Goal: Check status: Check status

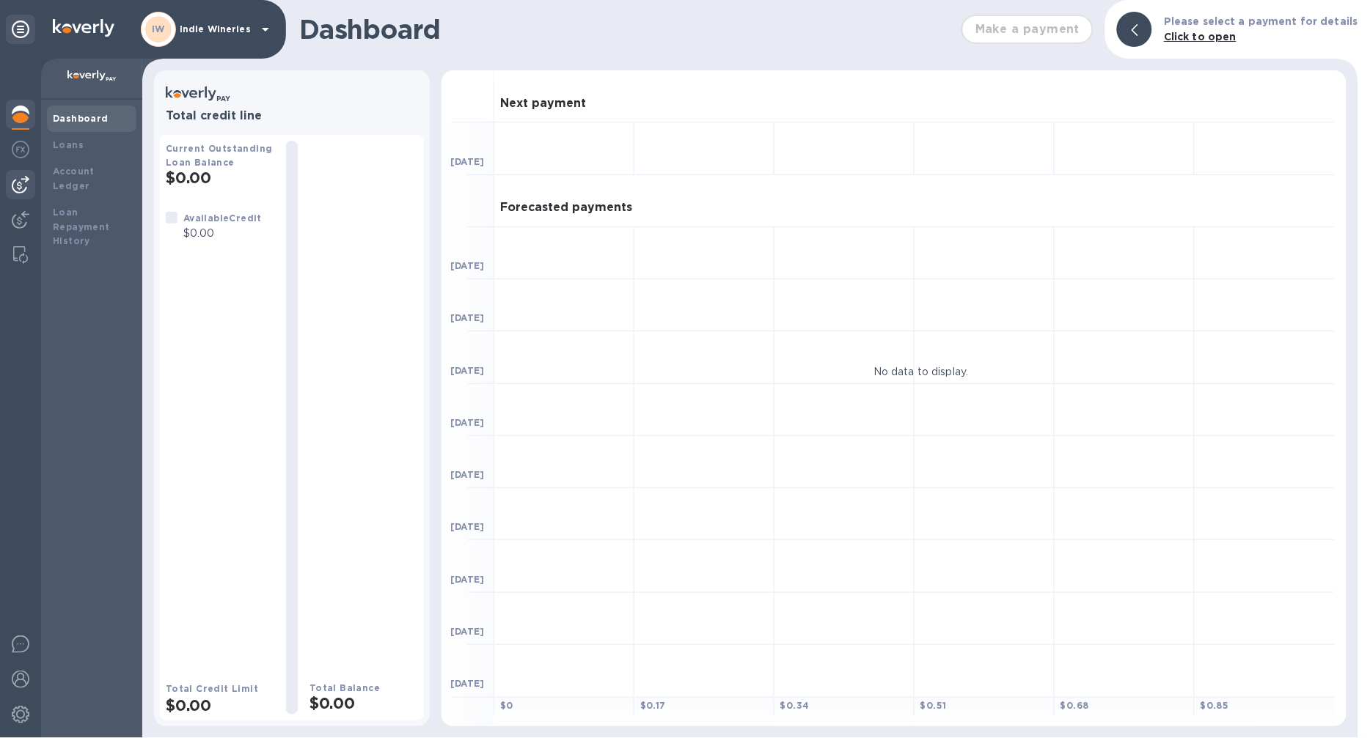
click at [25, 184] on img at bounding box center [21, 185] width 18 height 18
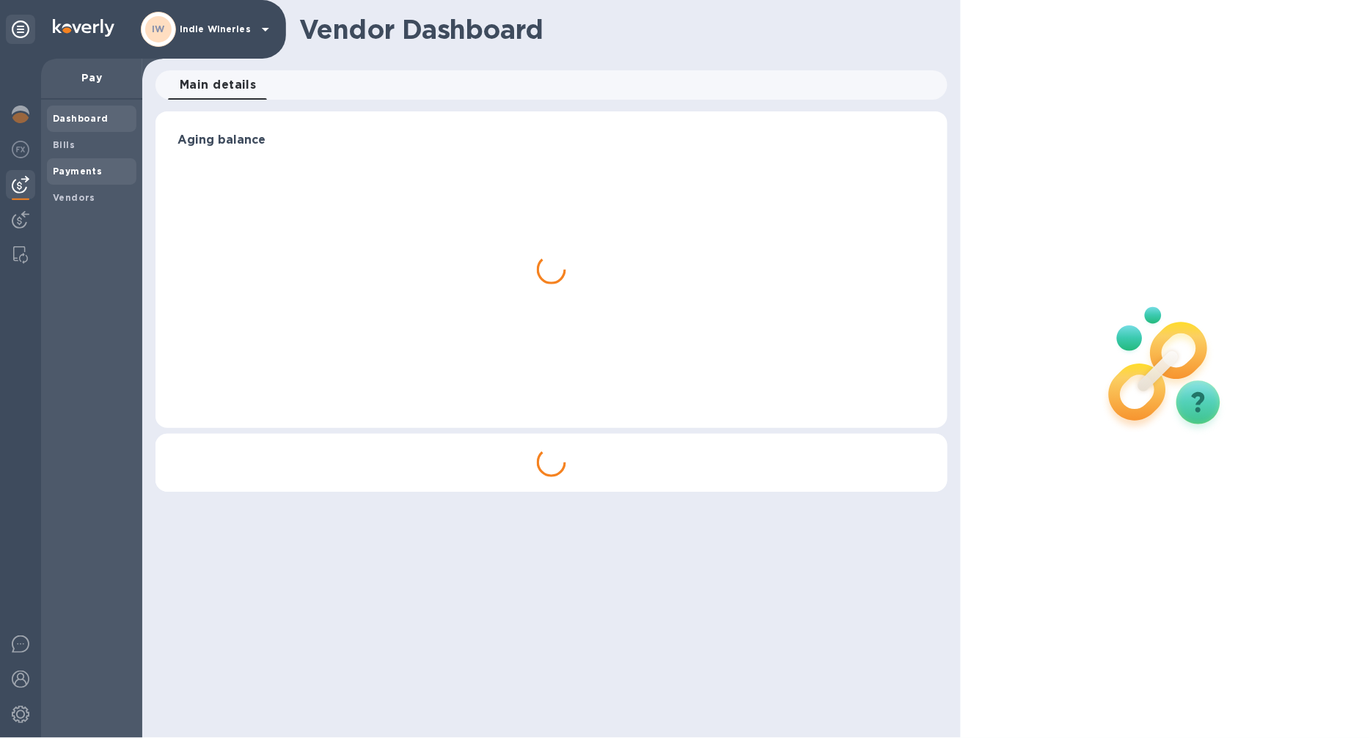
click at [64, 177] on span "Payments" at bounding box center [77, 171] width 49 height 15
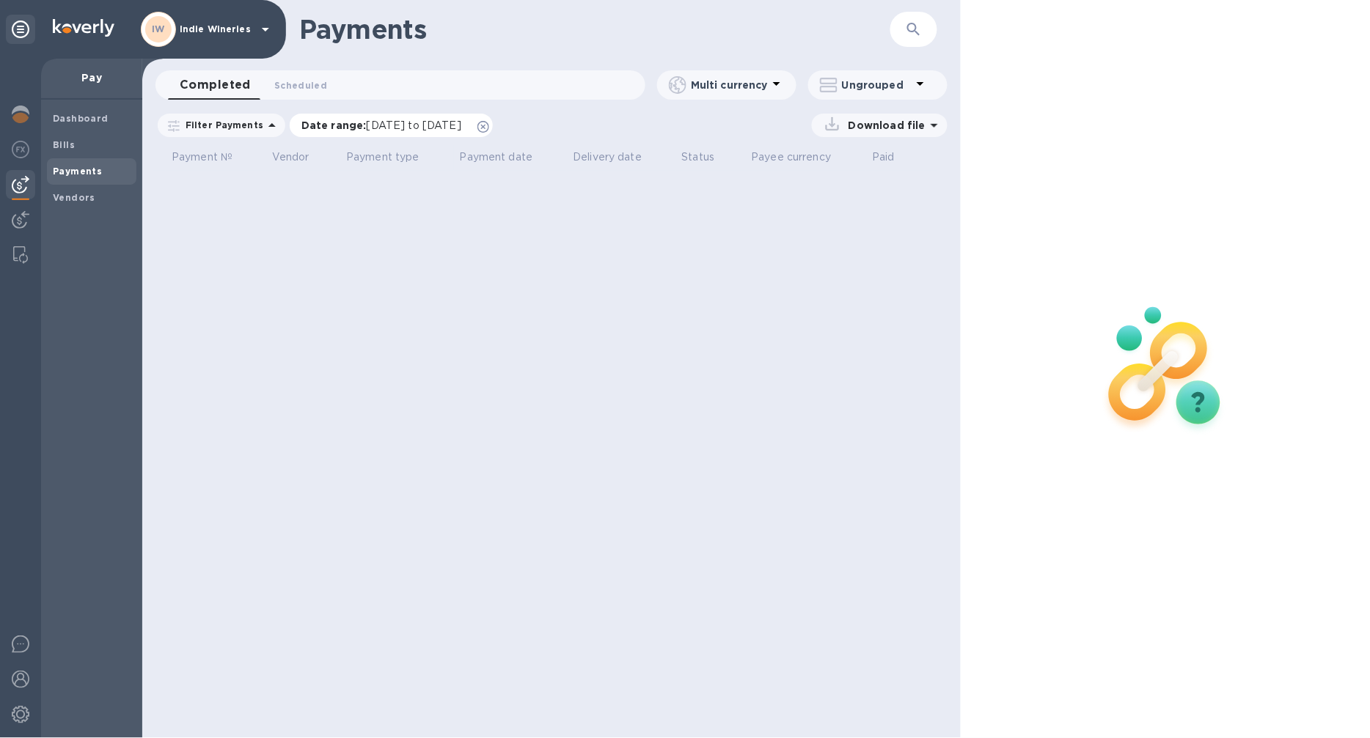
click at [383, 128] on span "[DATE] to [DATE]" at bounding box center [414, 126] width 95 height 12
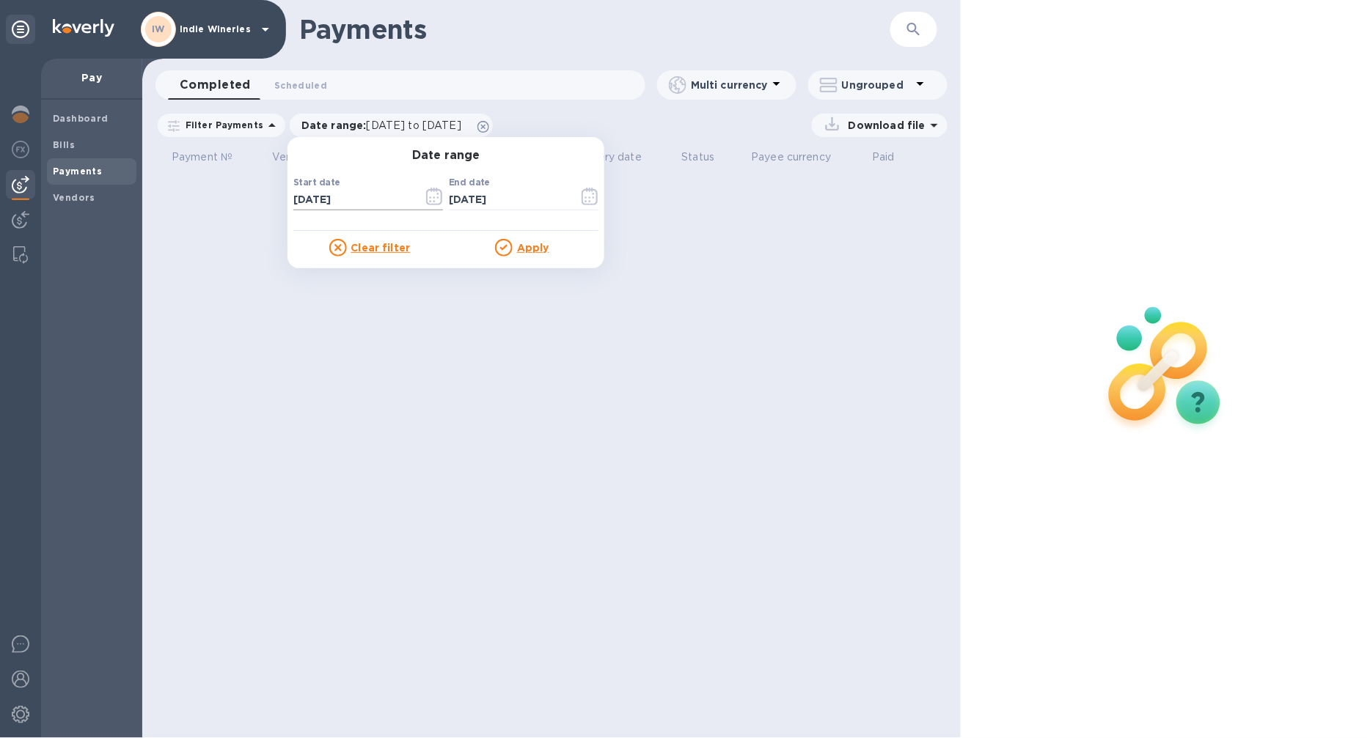
click at [426, 196] on icon "button" at bounding box center [434, 197] width 17 height 18
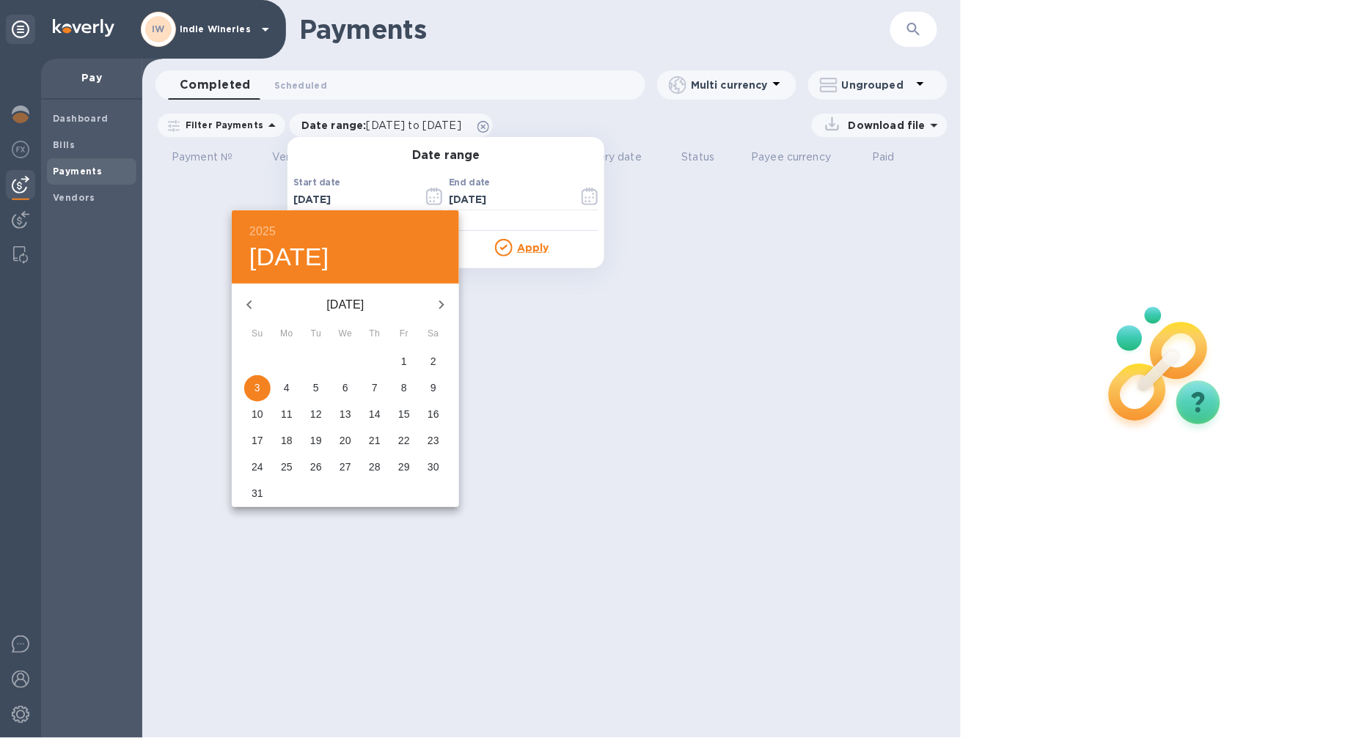
click at [248, 298] on icon "button" at bounding box center [249, 305] width 18 height 18
click at [323, 360] on span "1" at bounding box center [316, 361] width 26 height 15
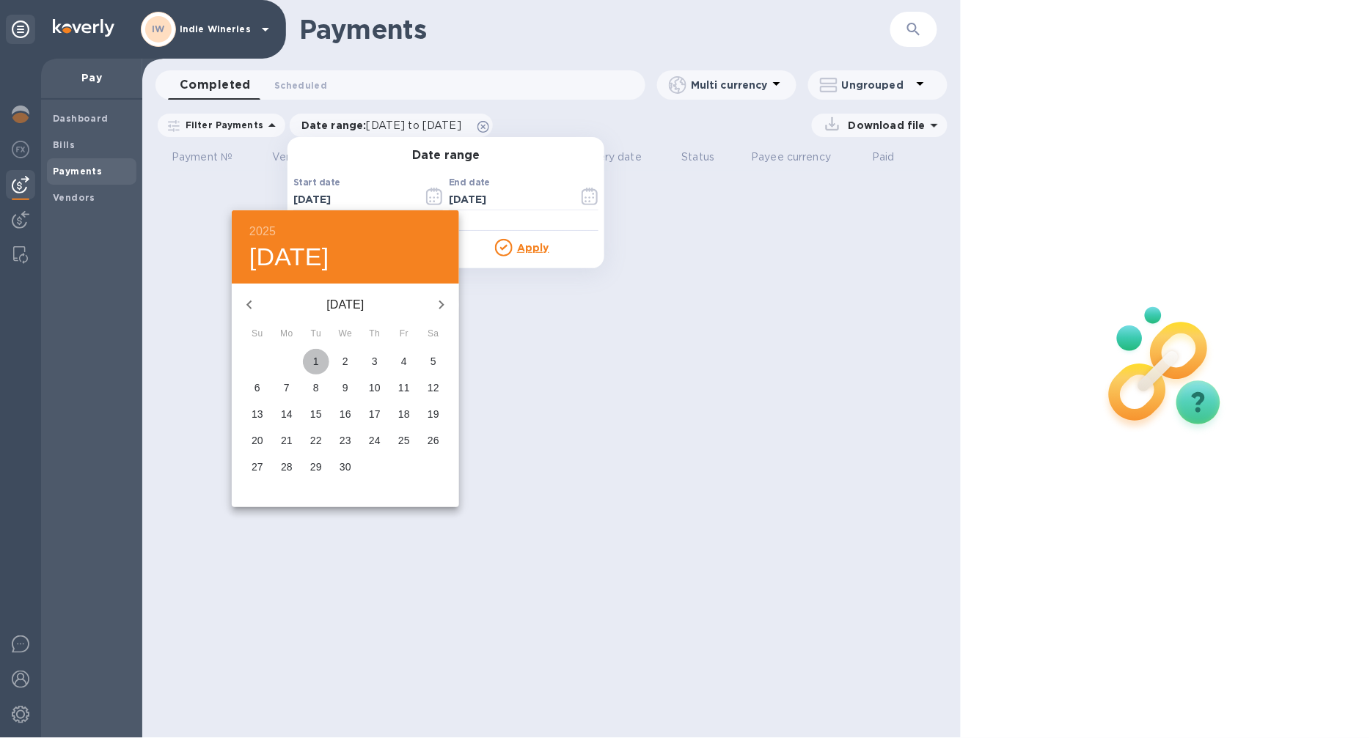
type input "04/01/2025"
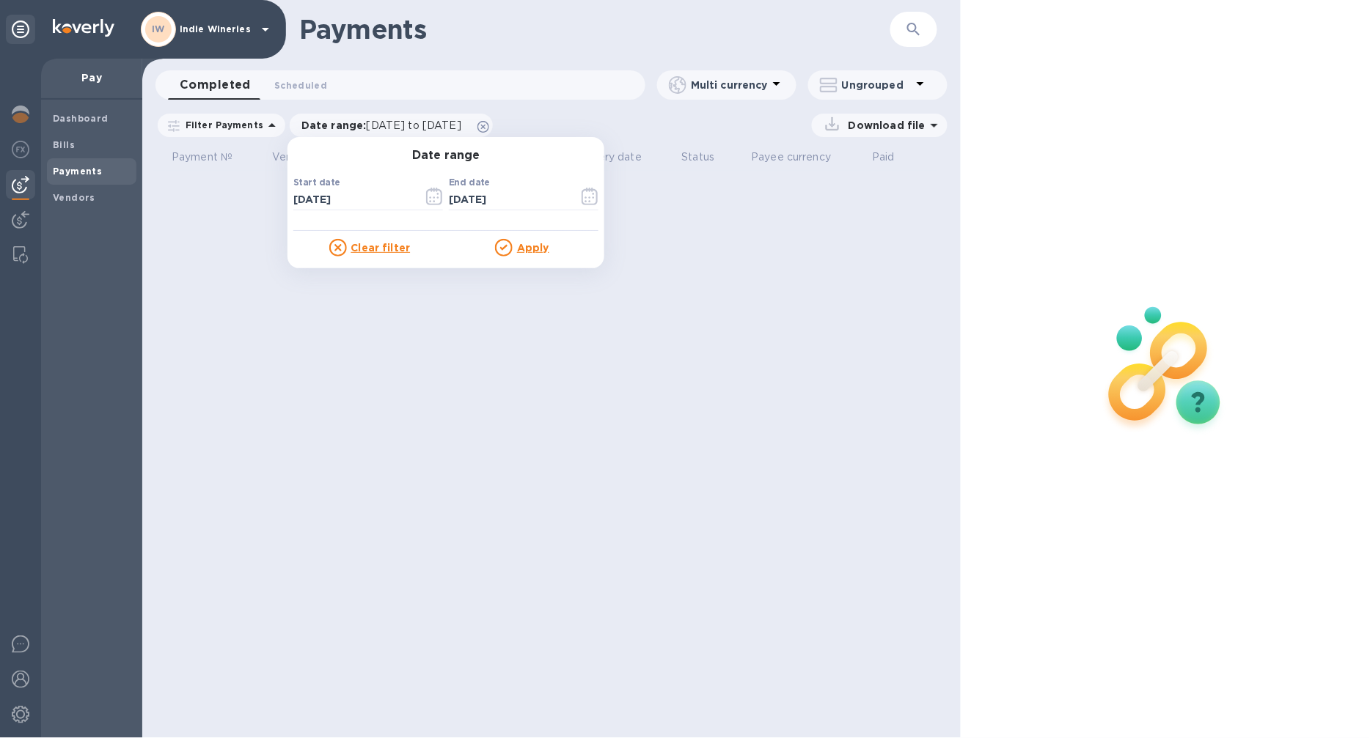
click at [531, 242] on u "Apply" at bounding box center [533, 248] width 32 height 12
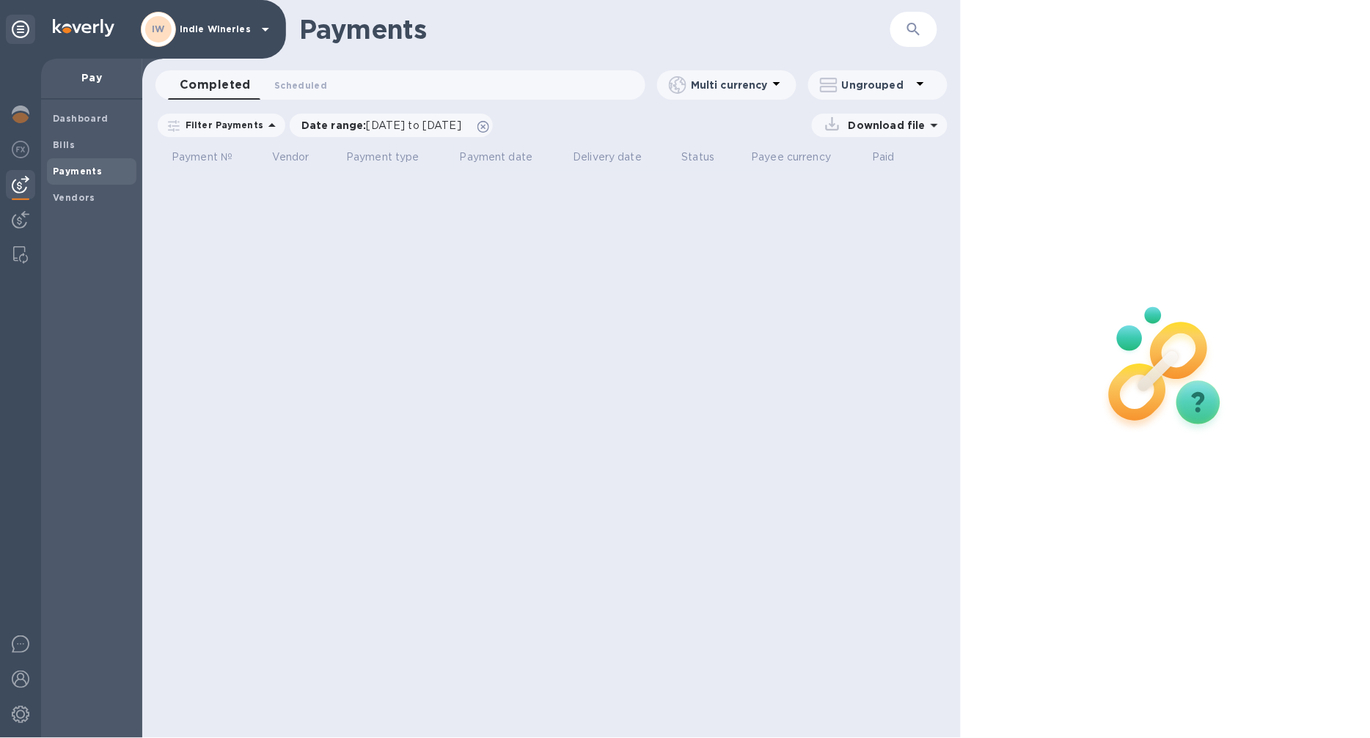
click at [93, 169] on b "Payments" at bounding box center [77, 171] width 49 height 11
click at [85, 145] on span "Bills" at bounding box center [92, 145] width 78 height 15
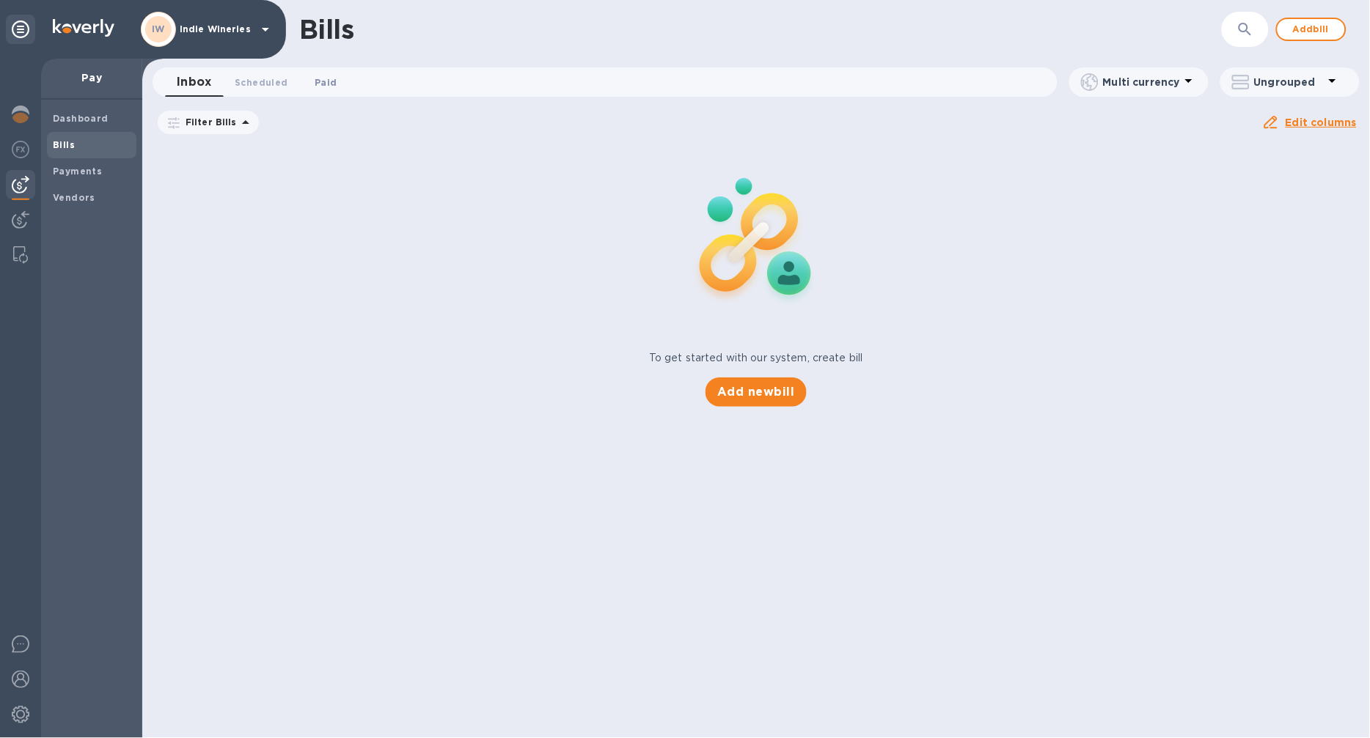
click at [311, 81] on span "Paid 0" at bounding box center [325, 82] width 29 height 15
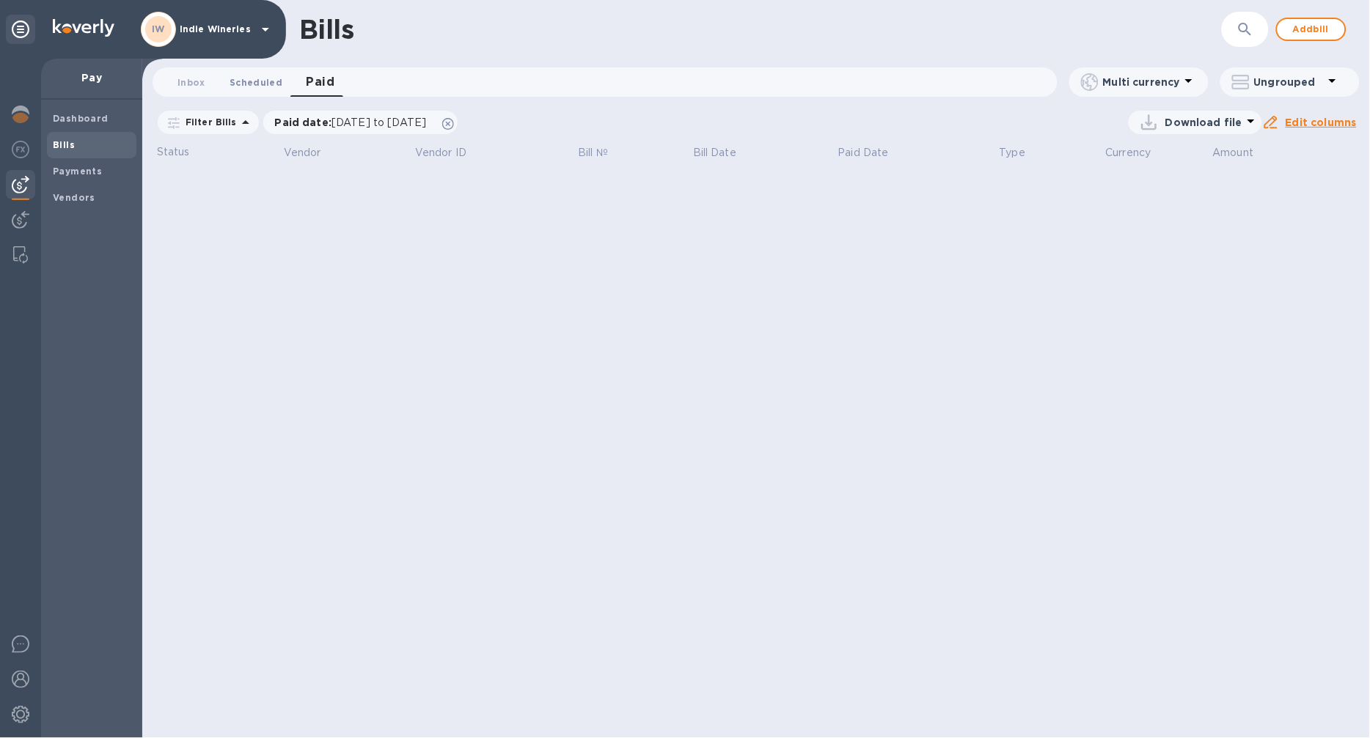
click at [273, 85] on span "Scheduled 0" at bounding box center [255, 82] width 53 height 15
click at [184, 88] on span "Inbox 0" at bounding box center [191, 82] width 28 height 15
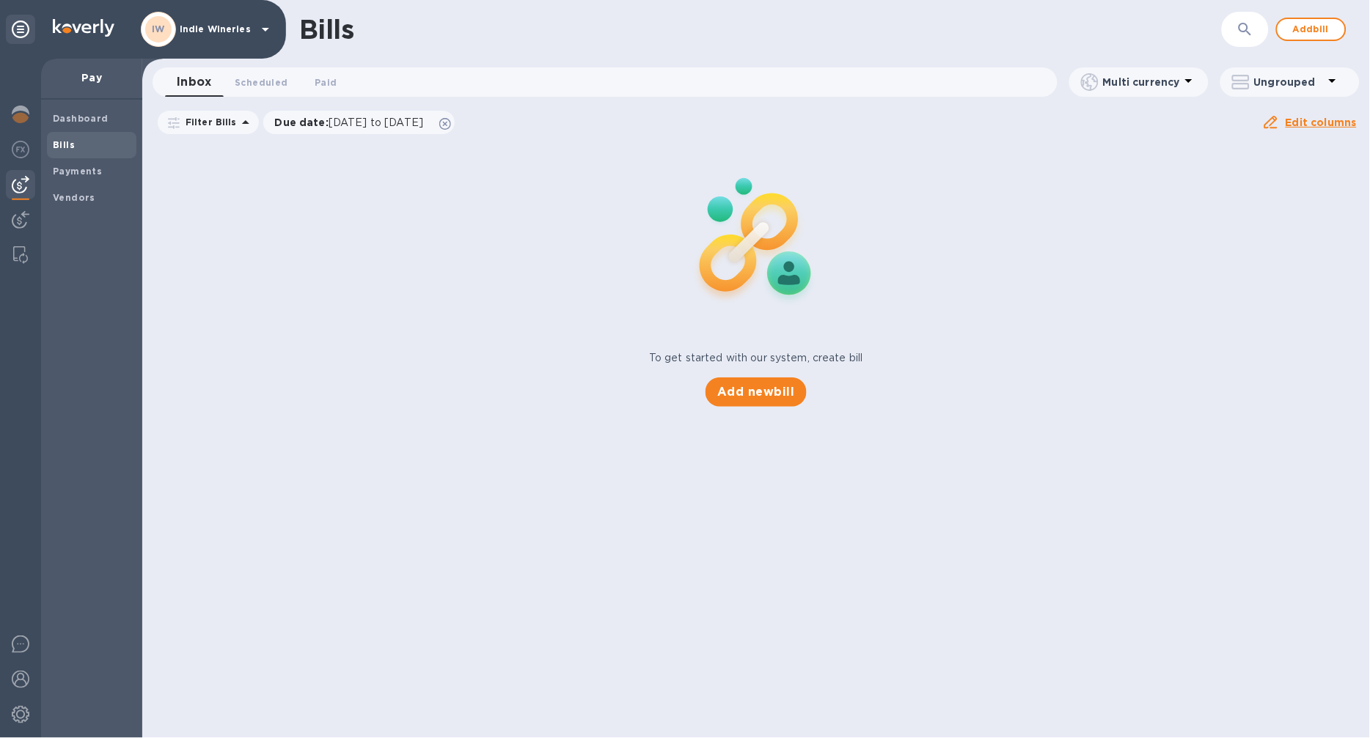
click at [206, 30] on div "IW Indie Wineries" at bounding box center [207, 29] width 133 height 35
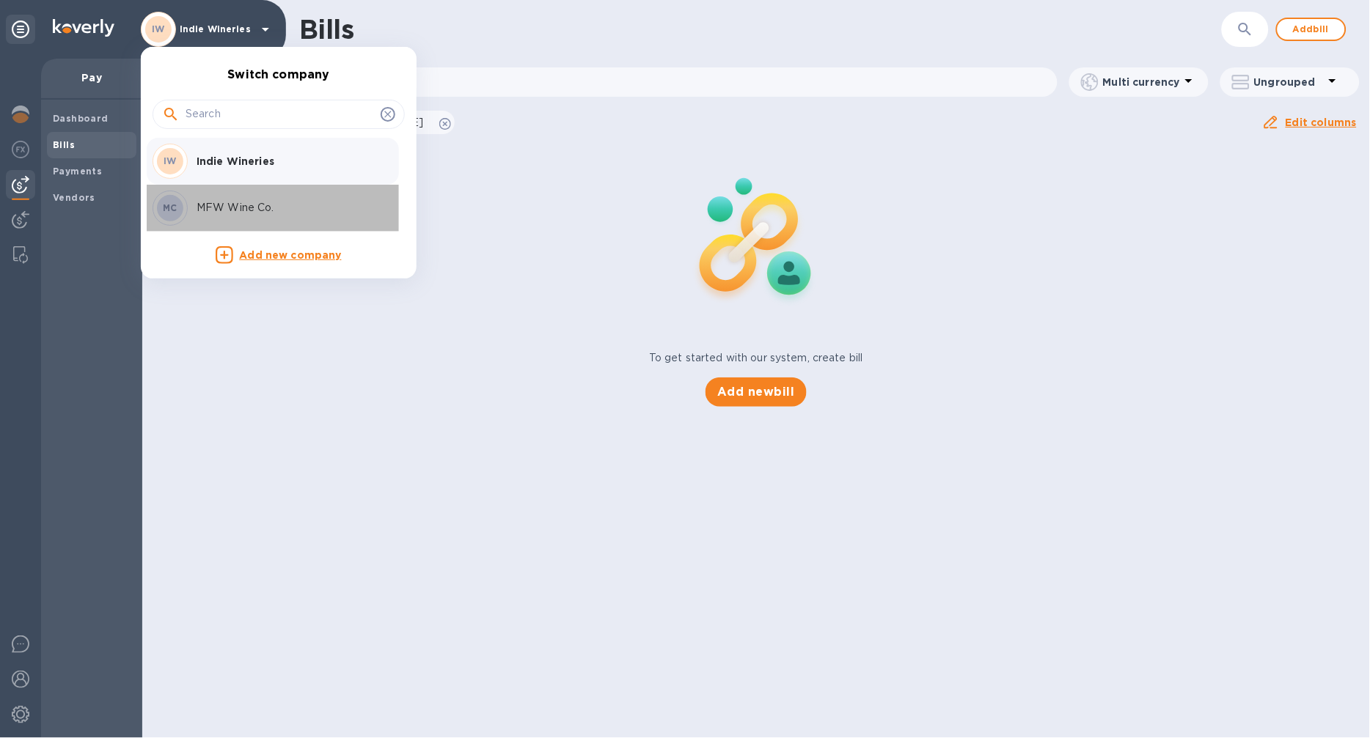
click at [224, 216] on div "MC MFW Wine Co." at bounding box center [266, 208] width 229 height 35
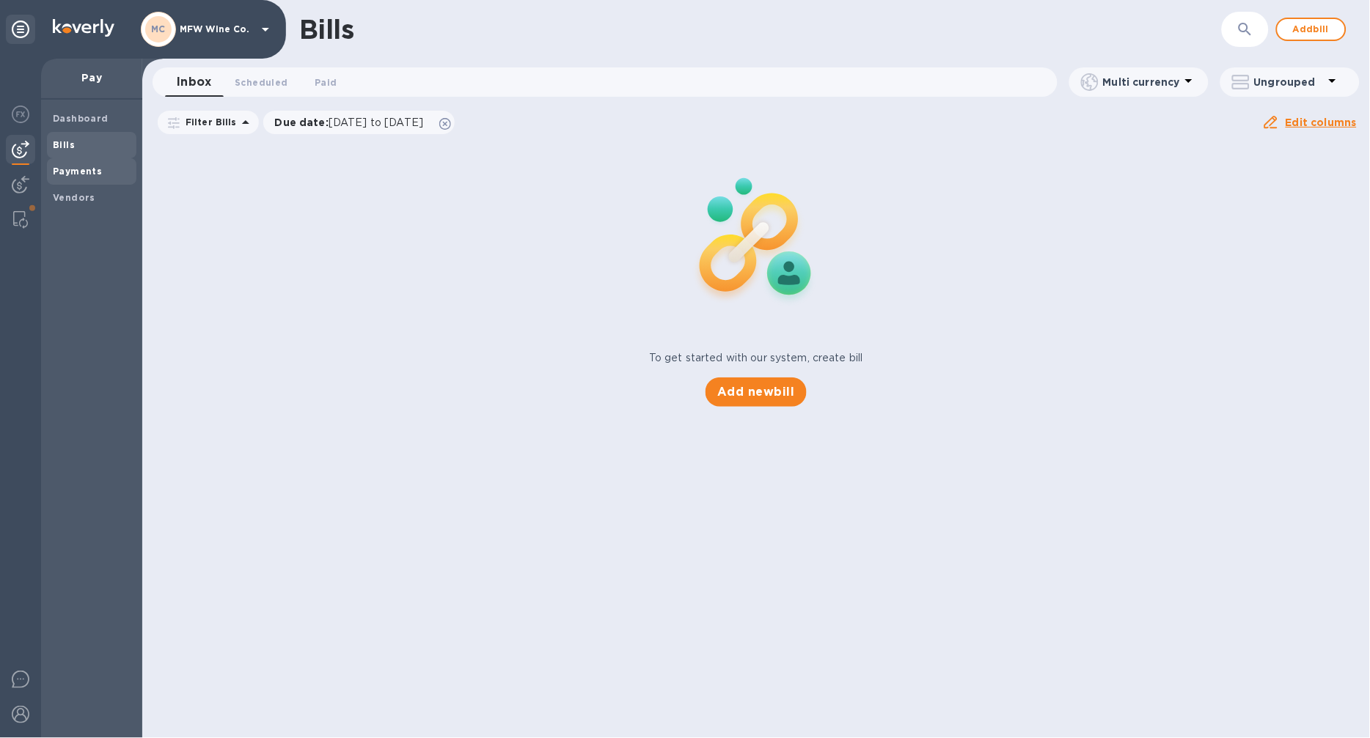
click at [57, 162] on div "Payments" at bounding box center [91, 171] width 89 height 26
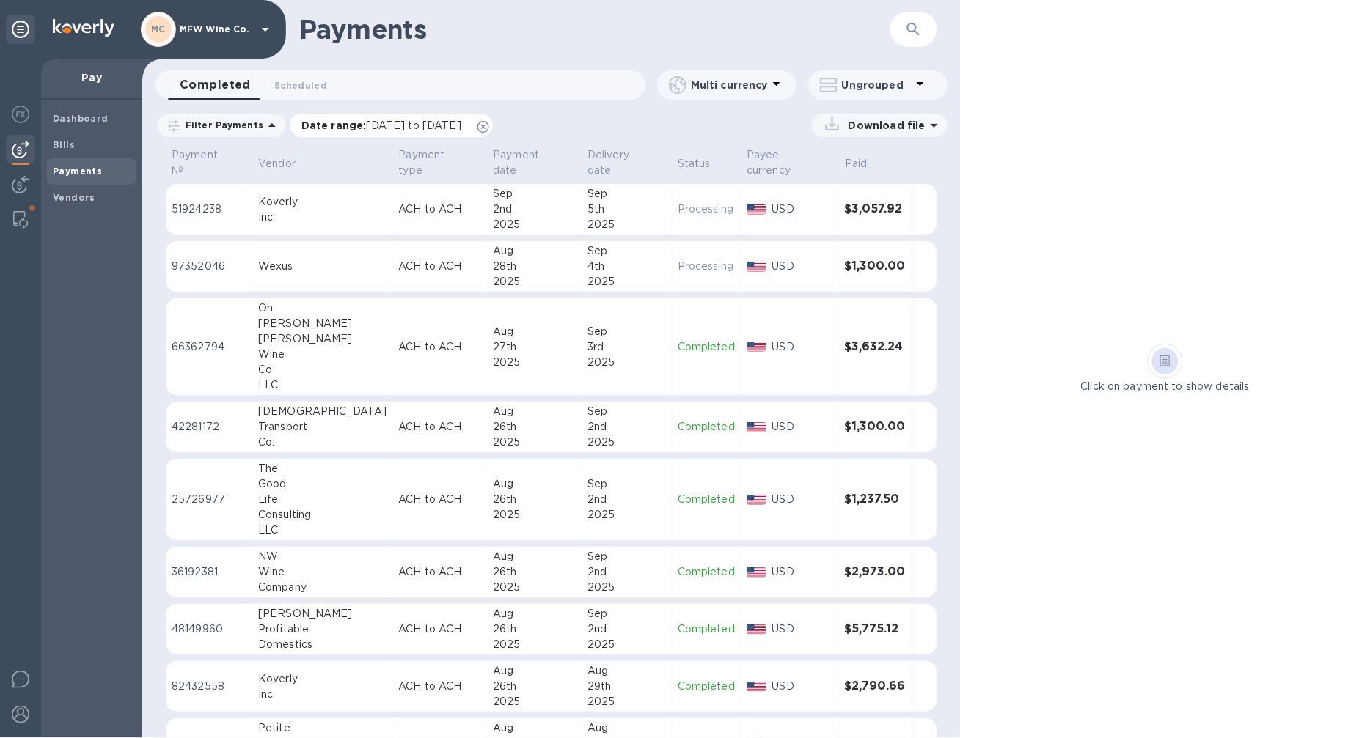
click at [367, 125] on span "[DATE] to [DATE]" at bounding box center [414, 126] width 95 height 12
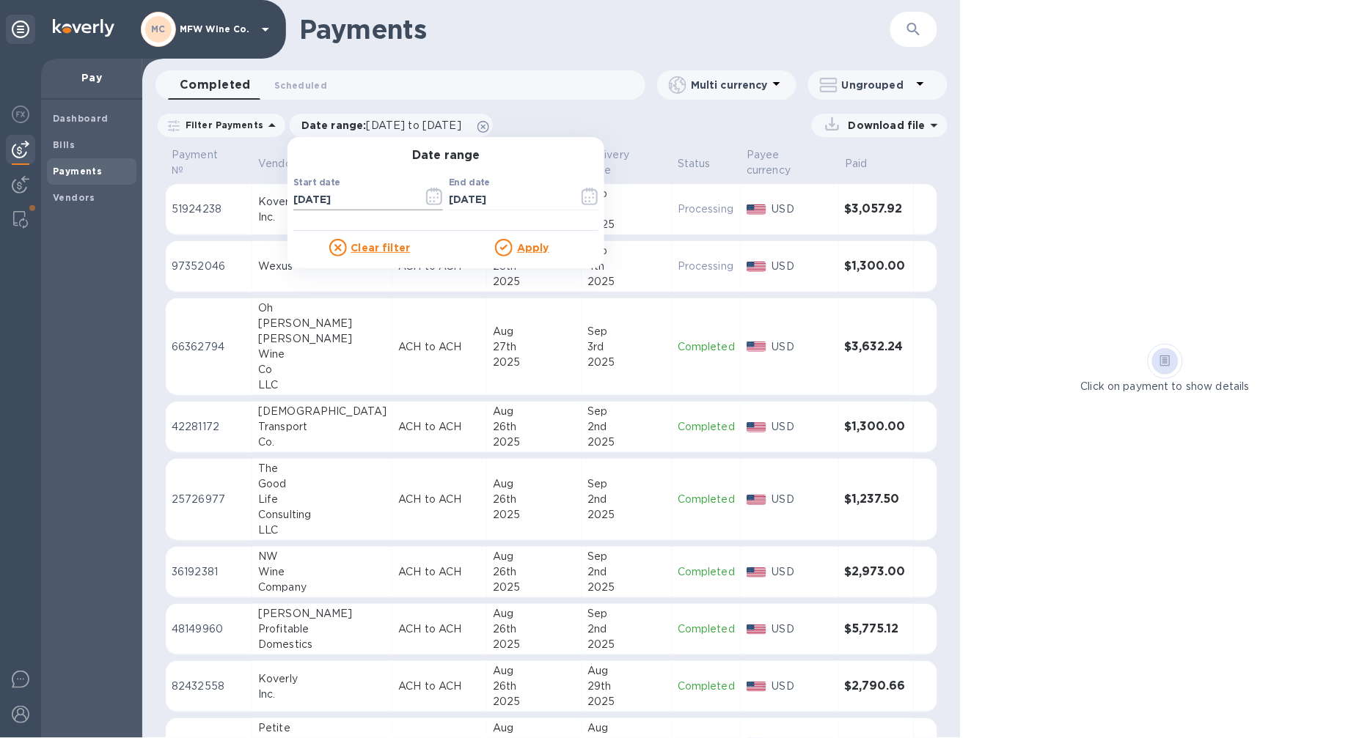
click at [426, 200] on icon "button" at bounding box center [434, 197] width 17 height 18
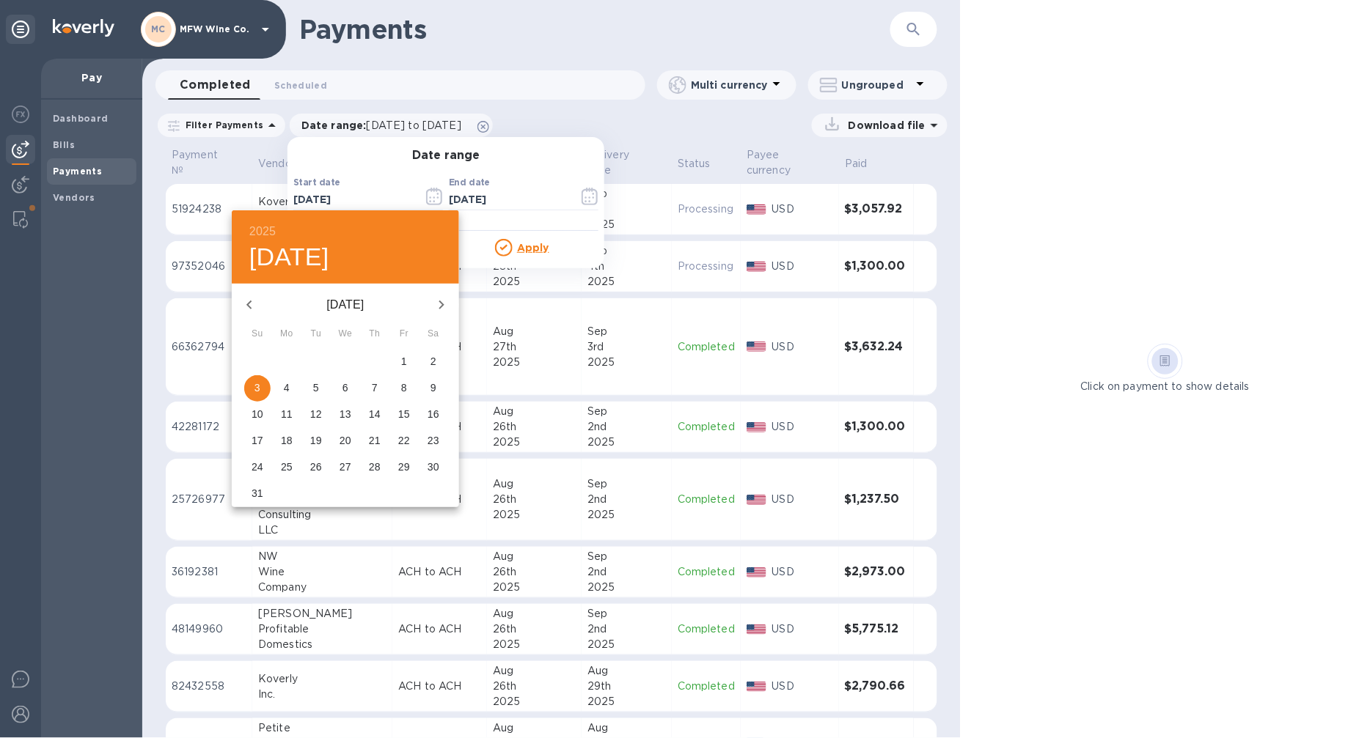
click at [245, 309] on icon "button" at bounding box center [249, 305] width 18 height 18
click at [249, 305] on icon "button" at bounding box center [249, 305] width 18 height 18
click at [372, 358] on p "1" at bounding box center [375, 361] width 6 height 15
type input "[DATE]"
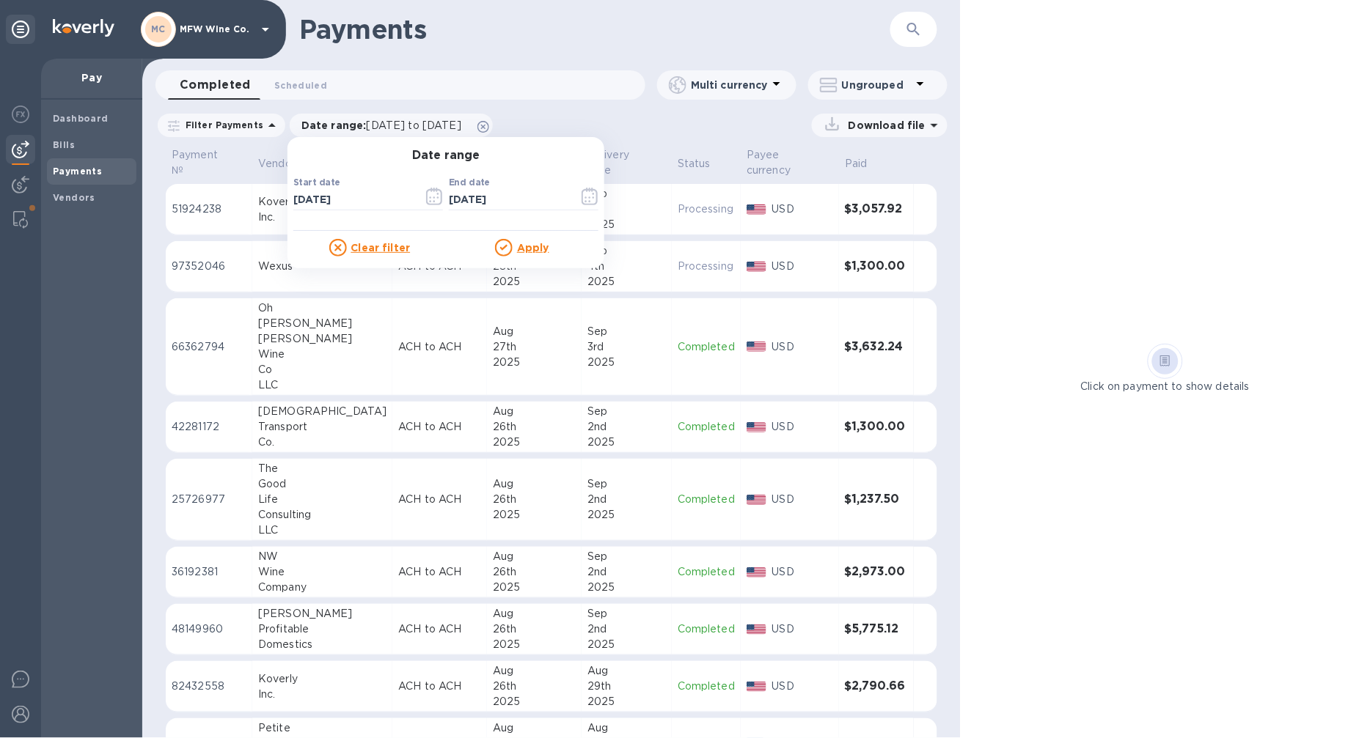
click at [525, 248] on u "Apply" at bounding box center [533, 248] width 32 height 12
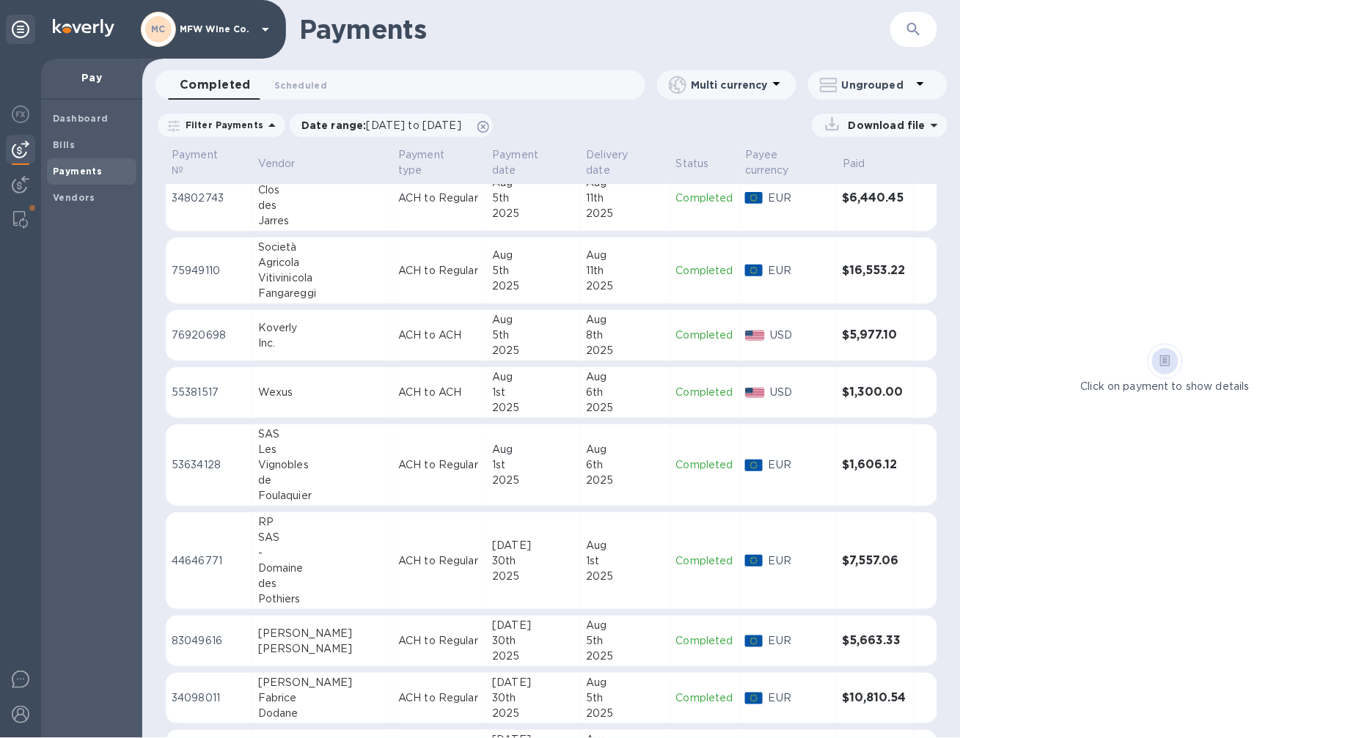
scroll to position [2051, 0]
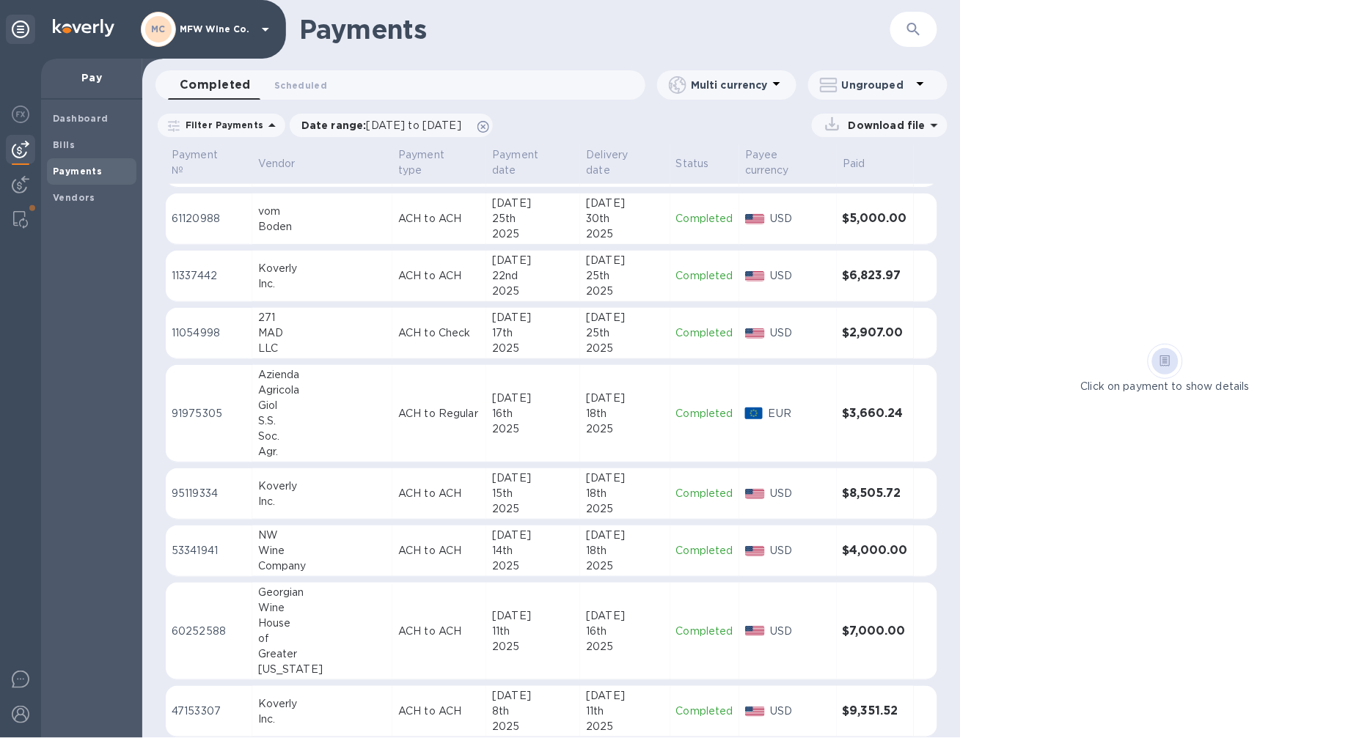
click at [414, 486] on p "ACH to ACH" at bounding box center [439, 493] width 82 height 15
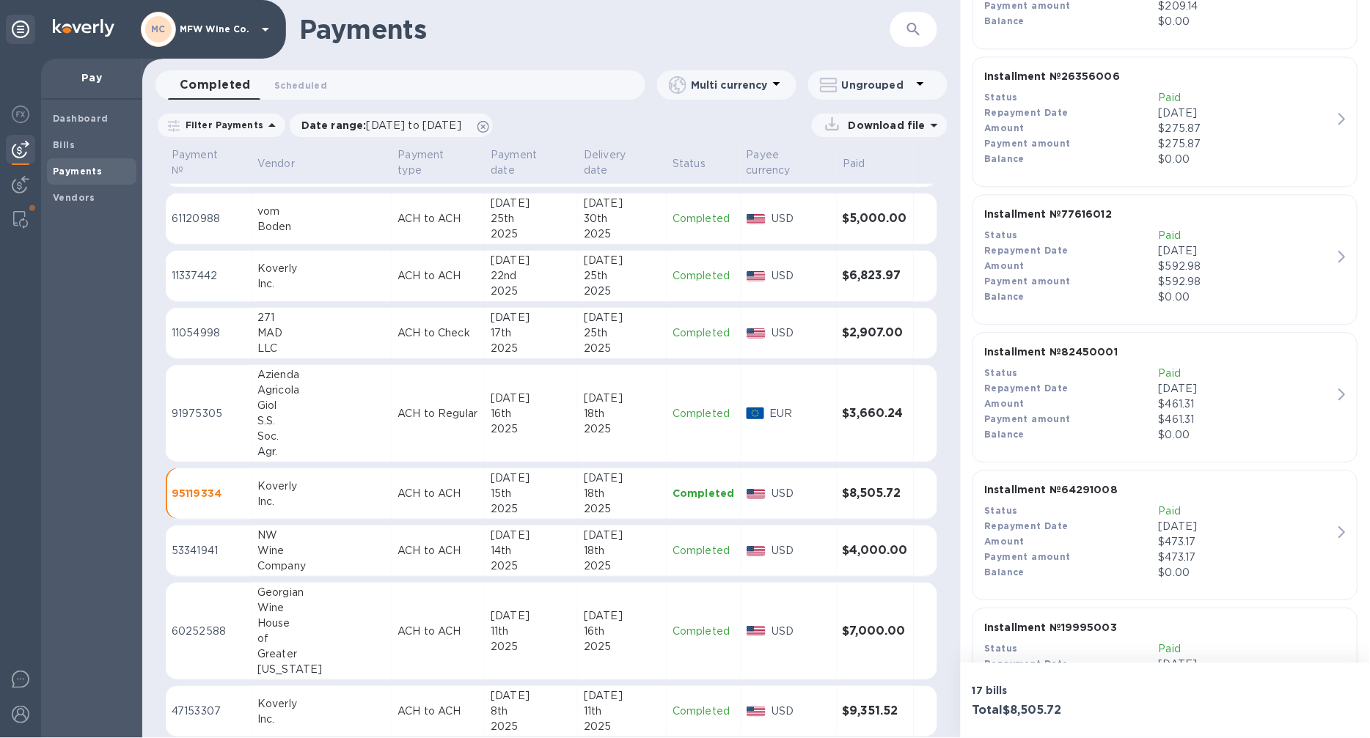
scroll to position [896, 0]
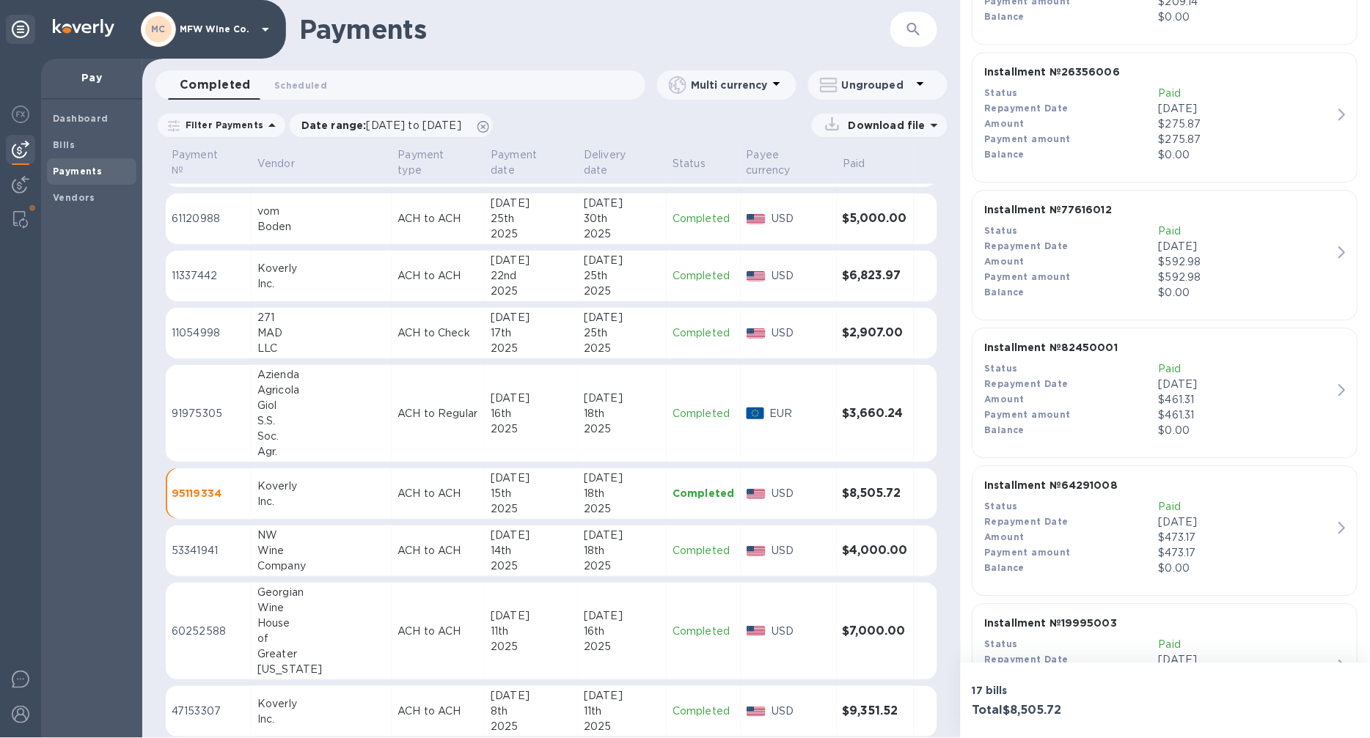
click at [1070, 532] on div "Amount" at bounding box center [1072, 537] width 174 height 15
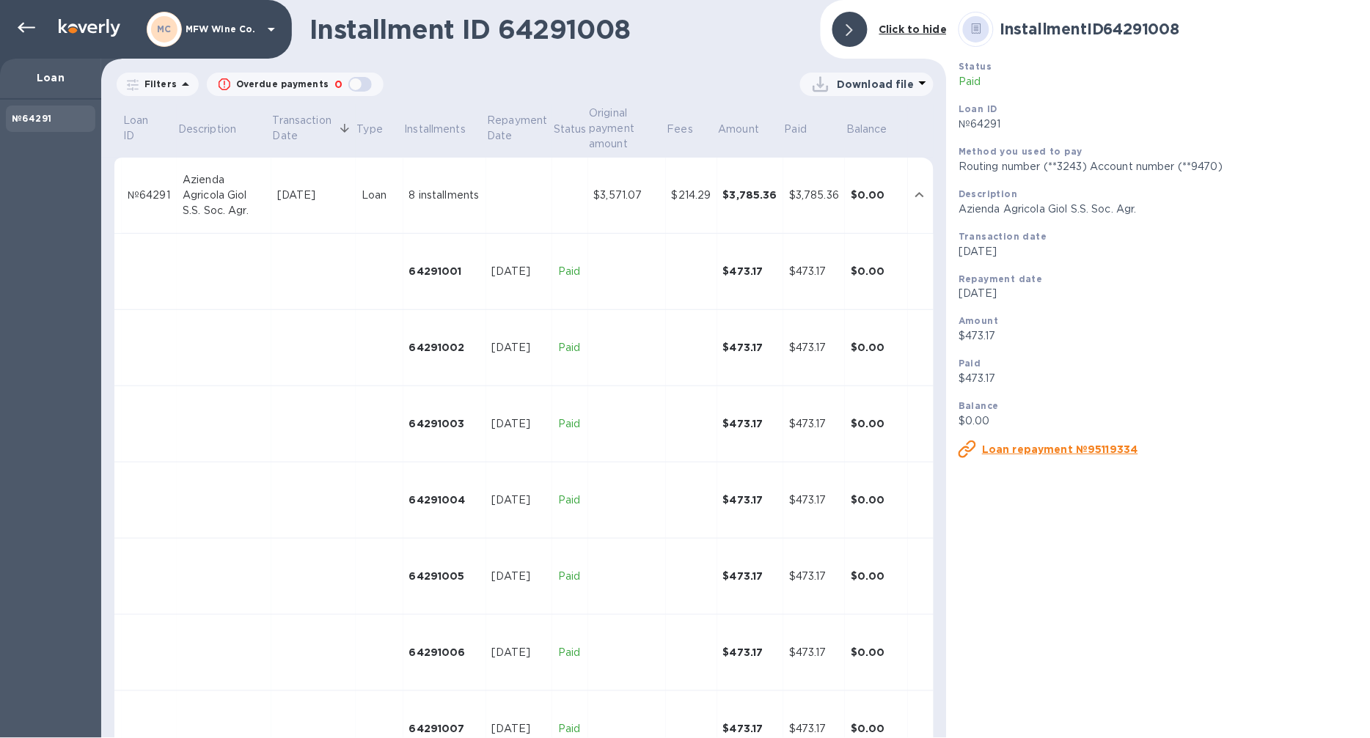
drag, startPoint x: 1081, startPoint y: 458, endPoint x: 1050, endPoint y: 444, distance: 34.5
click at [1050, 444] on div "Loan repayment №95119334" at bounding box center [1157, 449] width 411 height 29
click at [1048, 453] on u "Loan repayment №95119334" at bounding box center [1060, 450] width 156 height 12
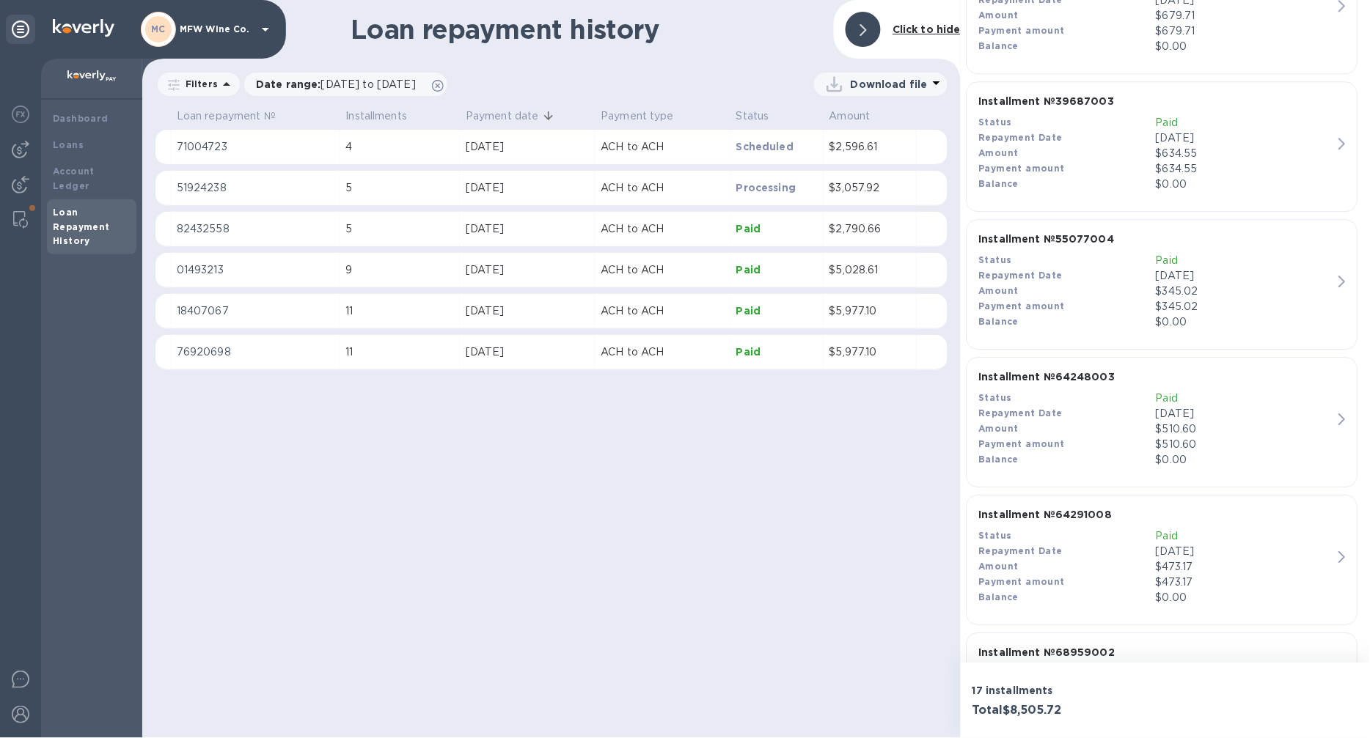
scroll to position [1221, 0]
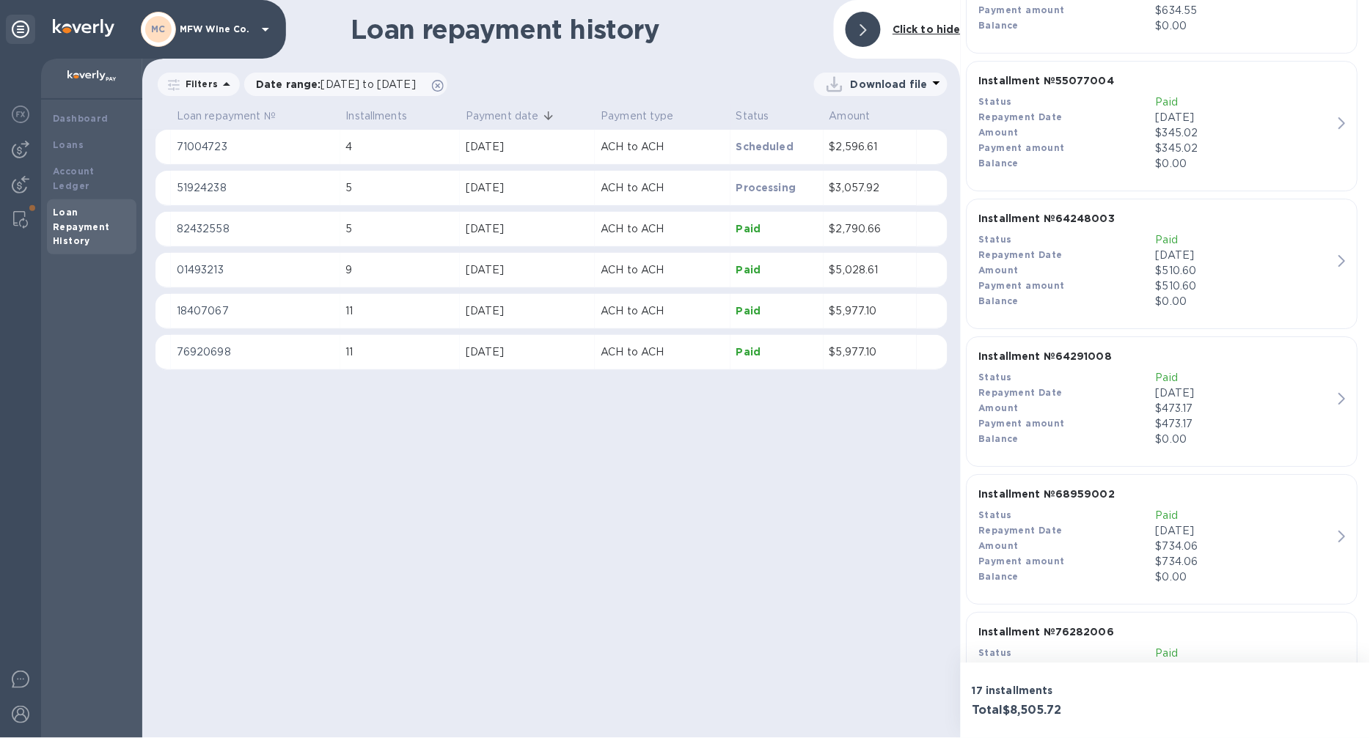
click at [1022, 415] on div "Amount" at bounding box center [1067, 408] width 177 height 15
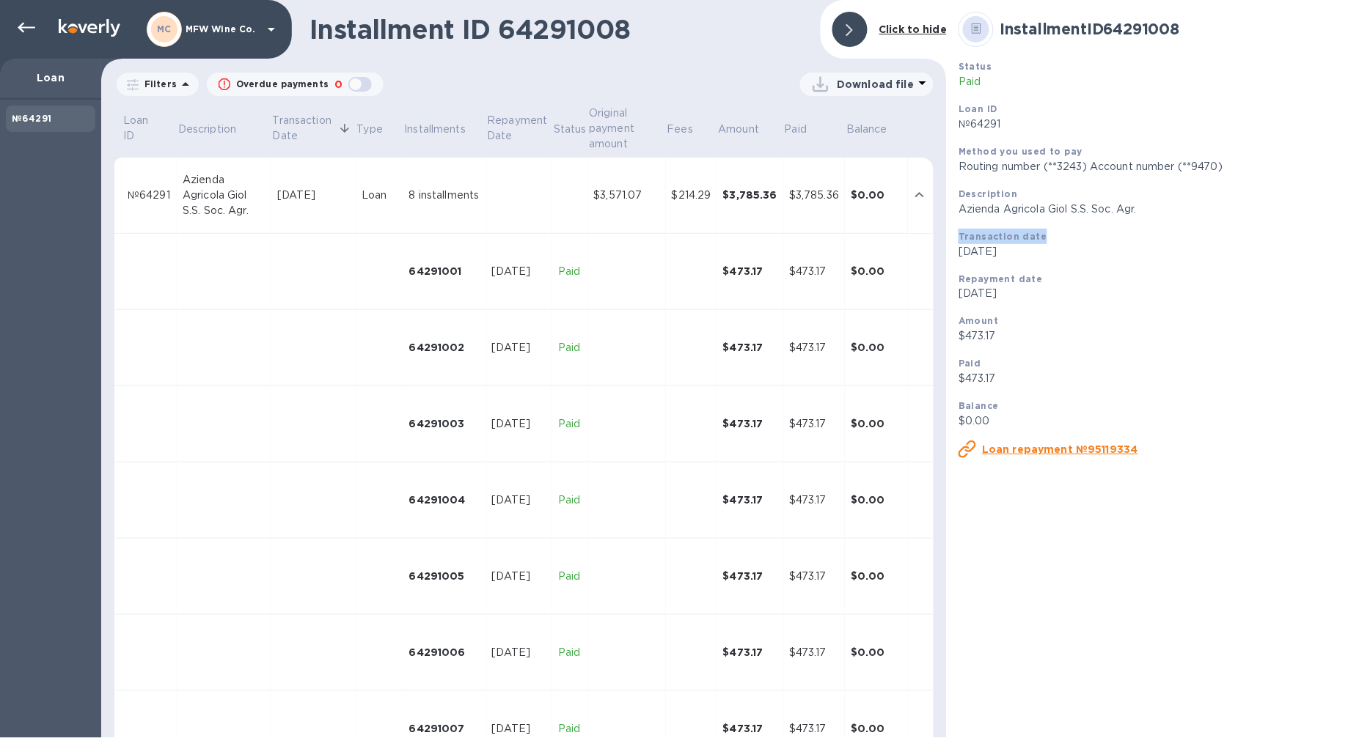
click at [1199, 226] on div "Status Paid Loan ID №64291 Method you used to pay Routing number (**3243) Accou…" at bounding box center [1157, 258] width 411 height 411
click at [255, 188] on div "Azienda Agricola Giol S.S. Soc. Agr." at bounding box center [224, 195] width 83 height 46
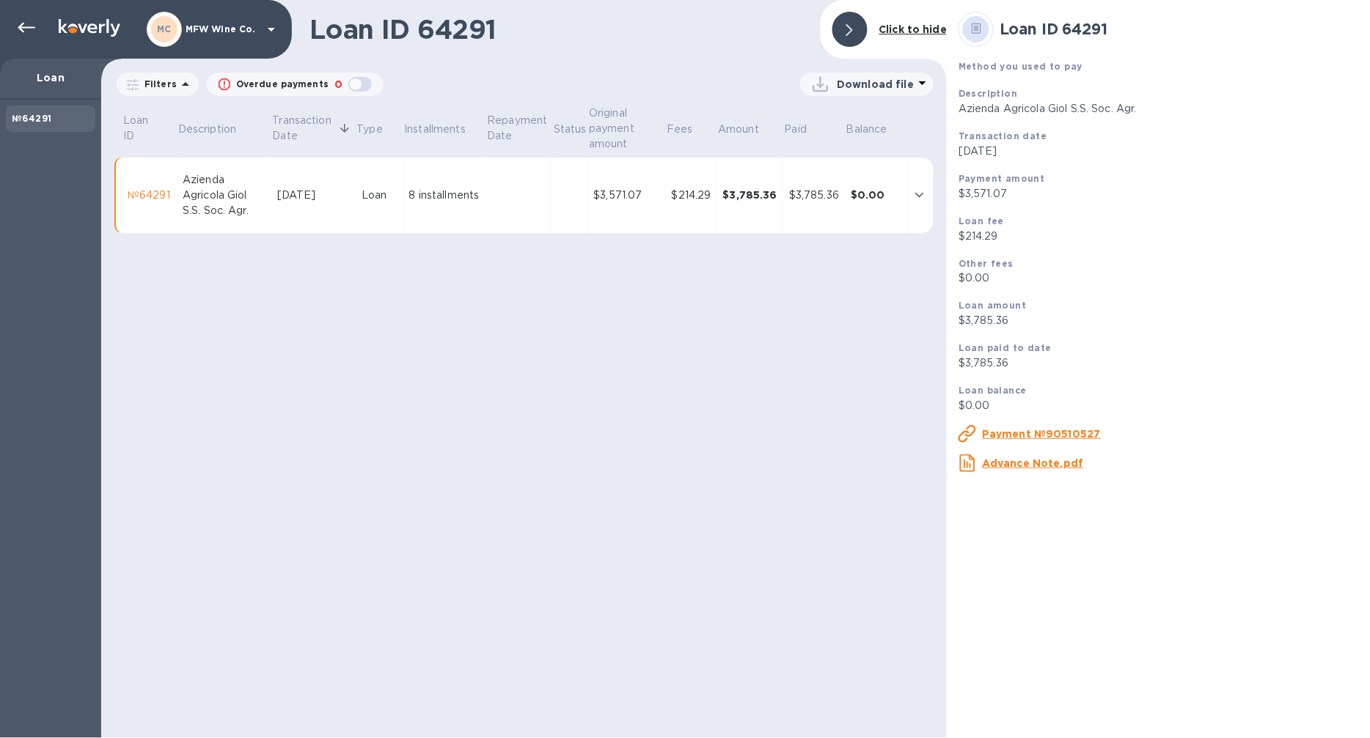
click at [156, 202] on div "№64291" at bounding box center [149, 195] width 43 height 15
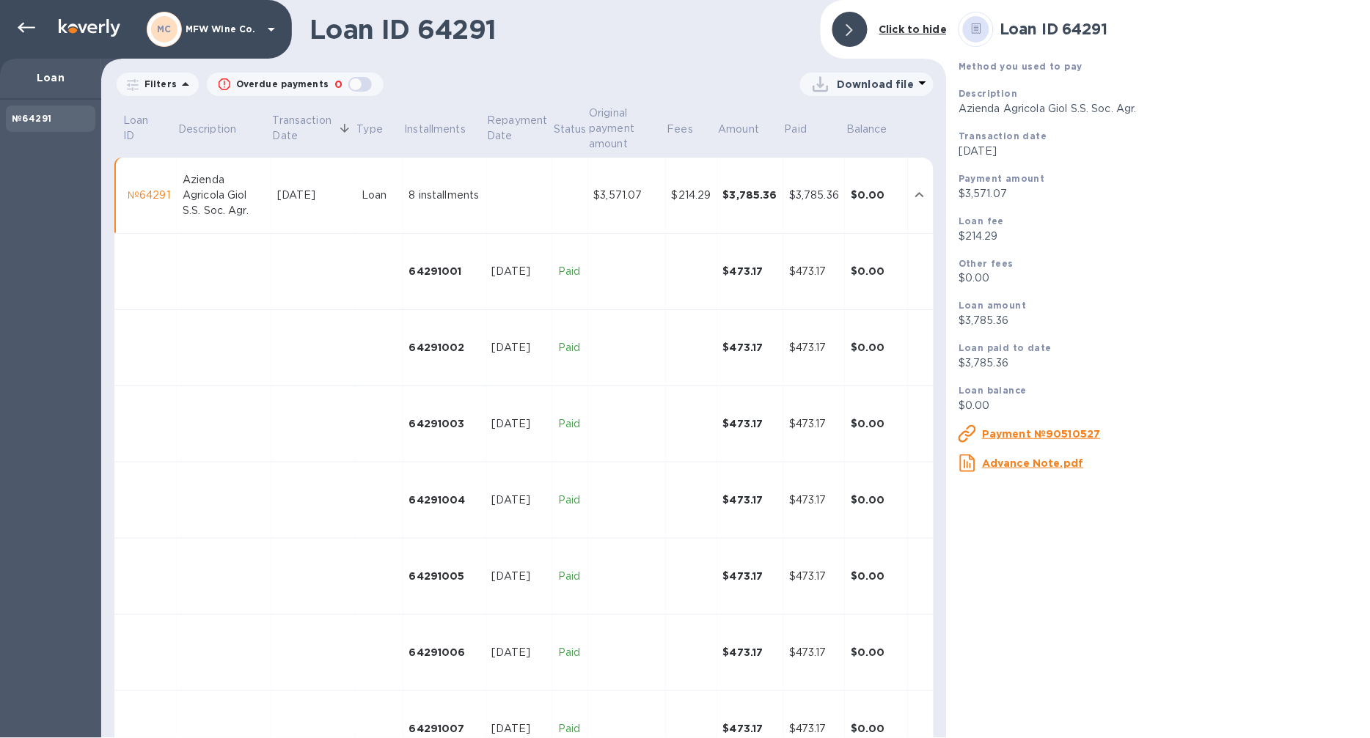
click at [155, 196] on div "№64291" at bounding box center [149, 195] width 43 height 15
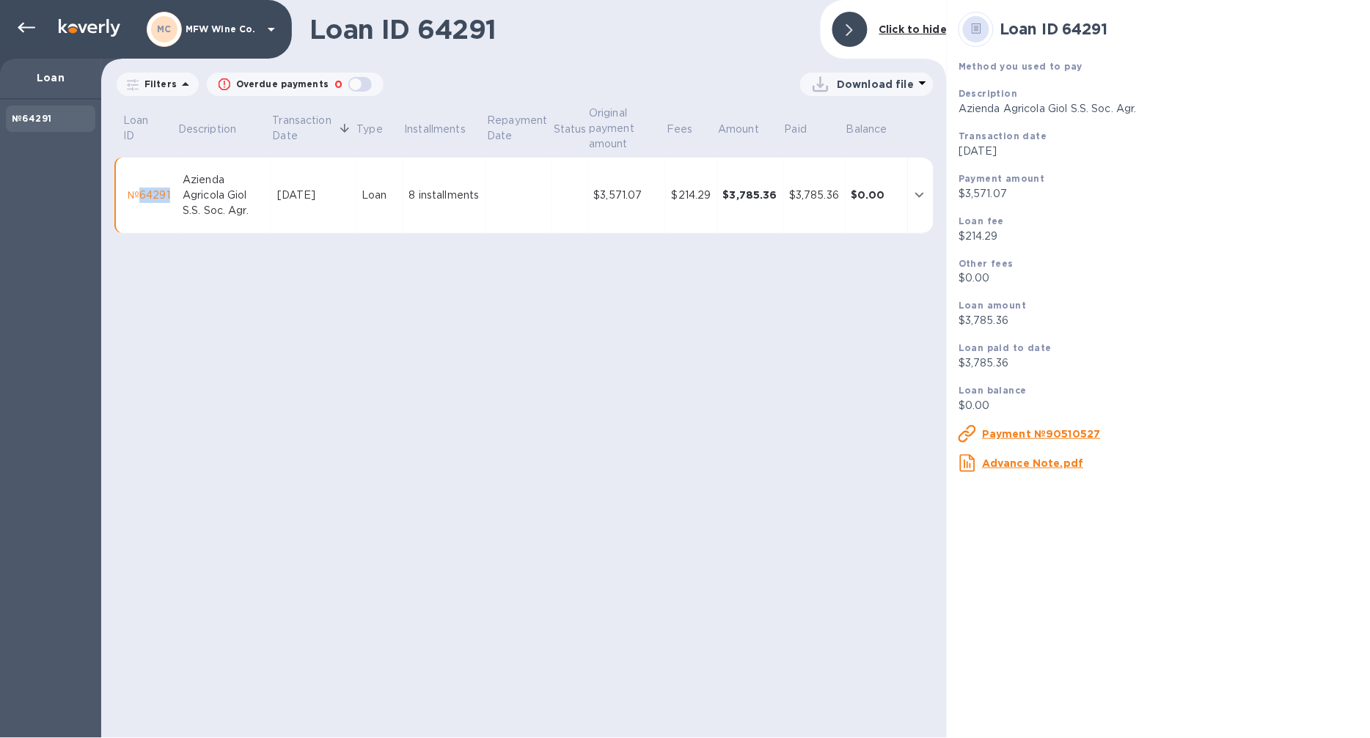
click at [155, 196] on div "№64291" at bounding box center [149, 195] width 43 height 15
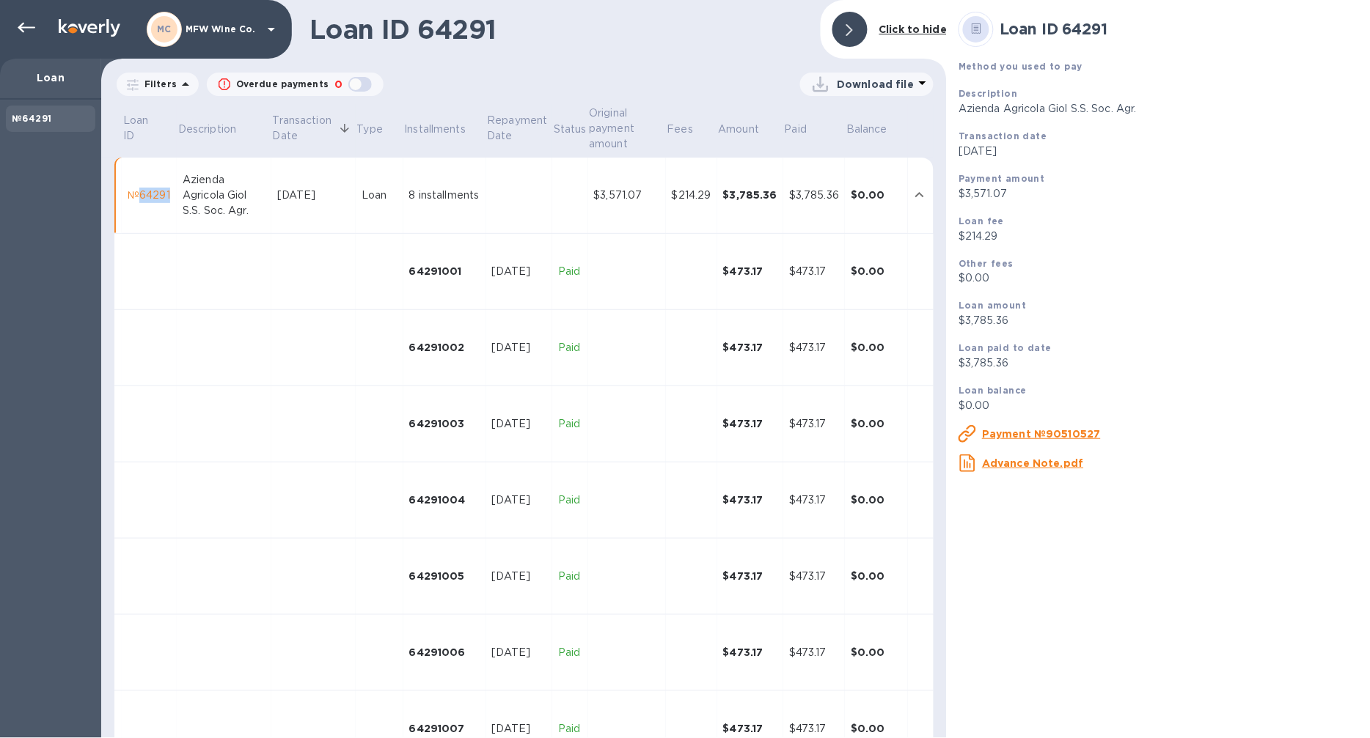
click at [1010, 438] on u "Payment №90510527" at bounding box center [1041, 434] width 119 height 12
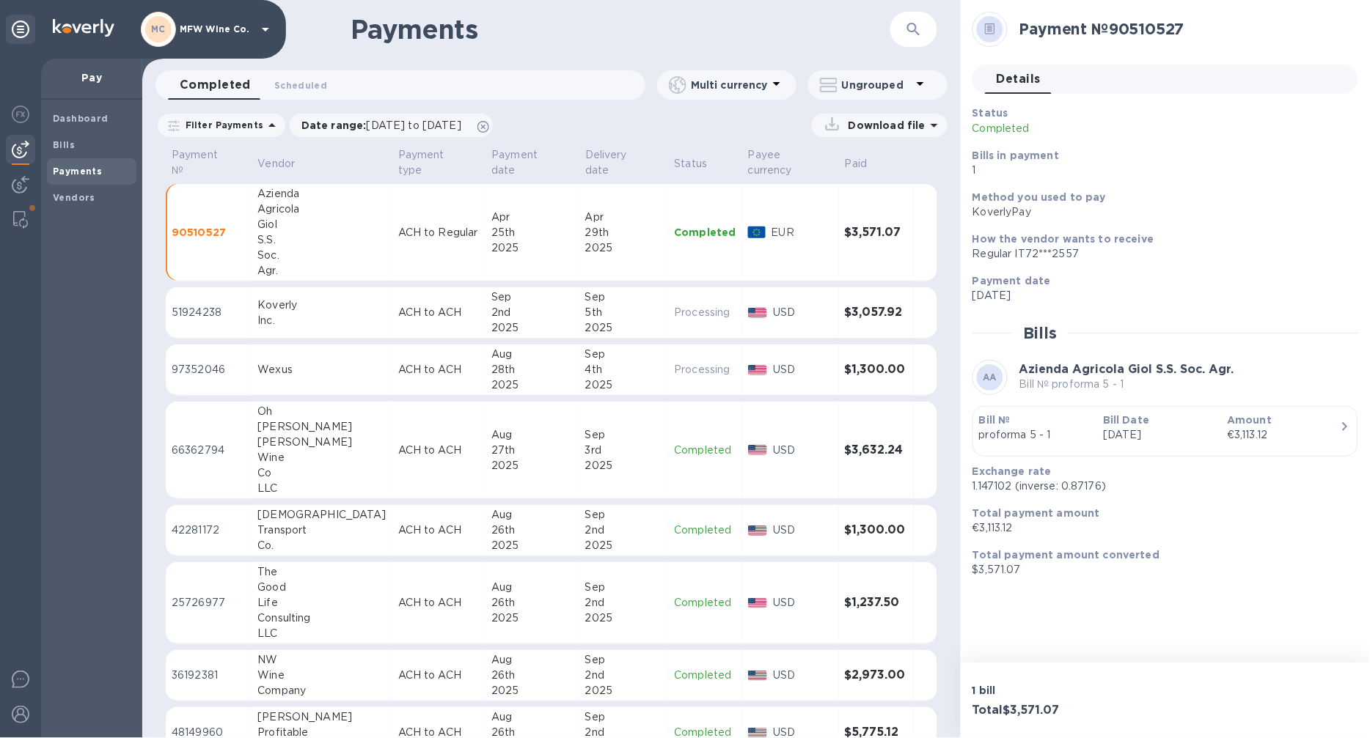
click at [1315, 272] on div "Payment date [DATE]" at bounding box center [1159, 289] width 386 height 42
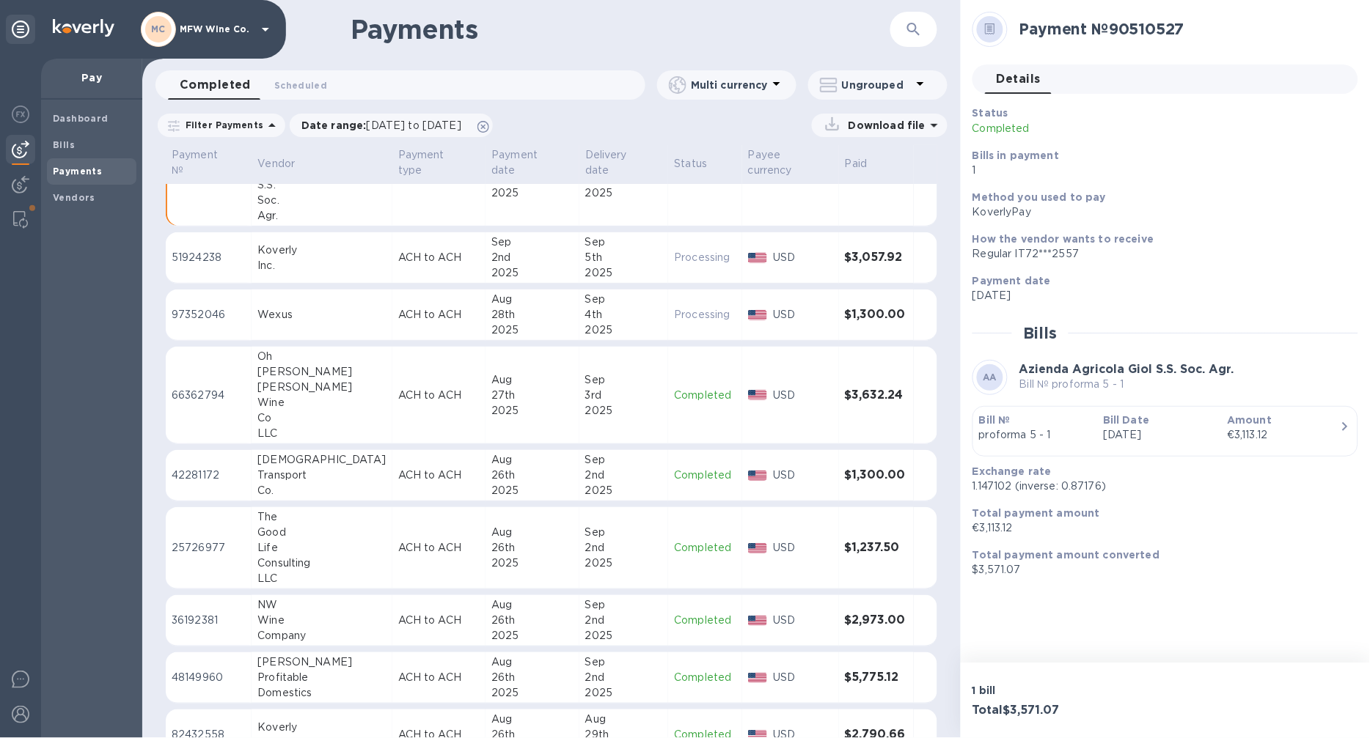
scroll to position [163, 0]
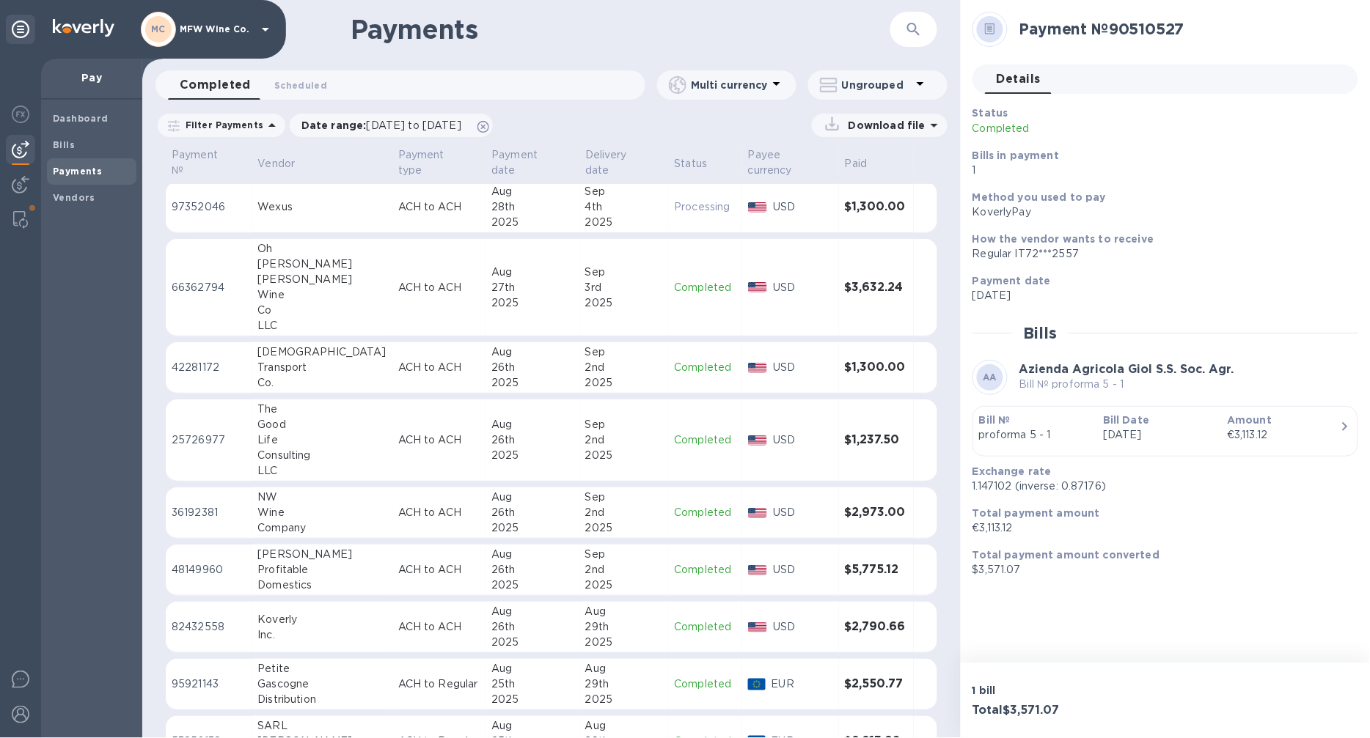
click at [398, 620] on p "ACH to ACH" at bounding box center [439, 627] width 82 height 15
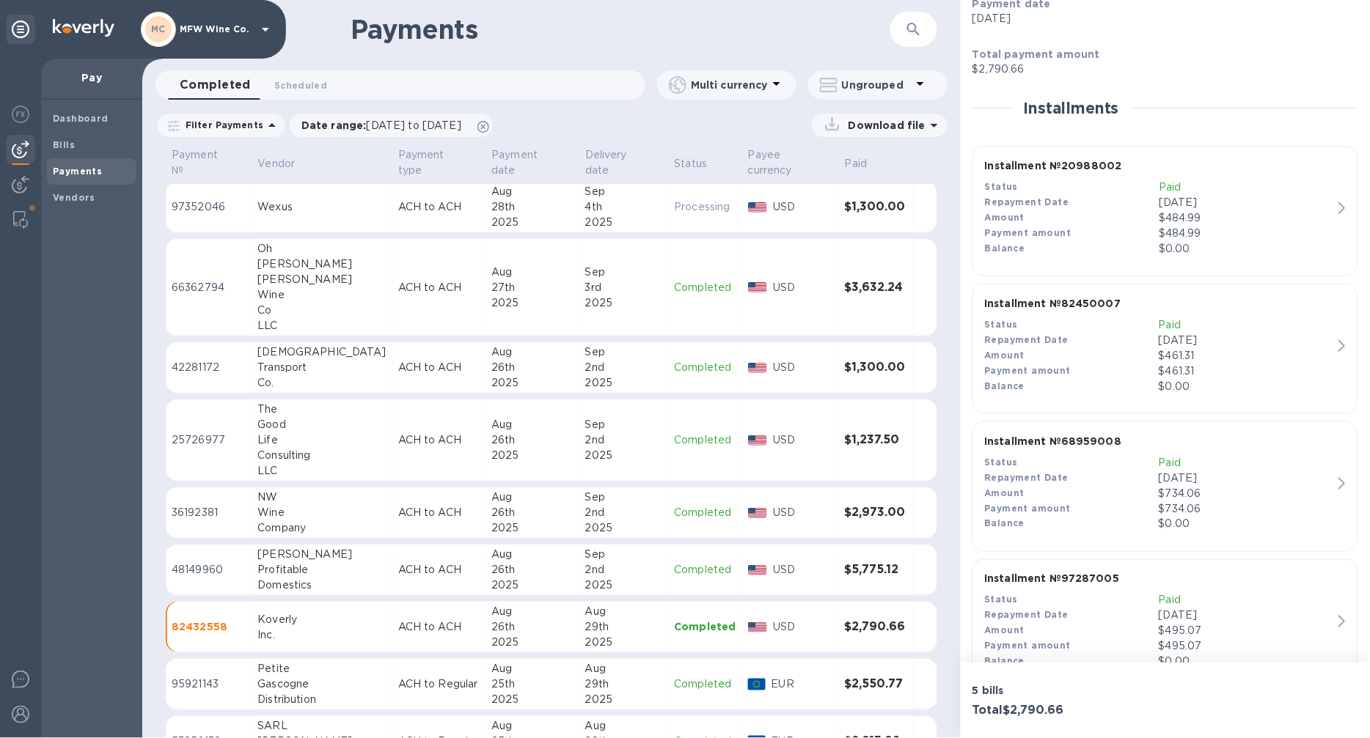
scroll to position [435, 0]
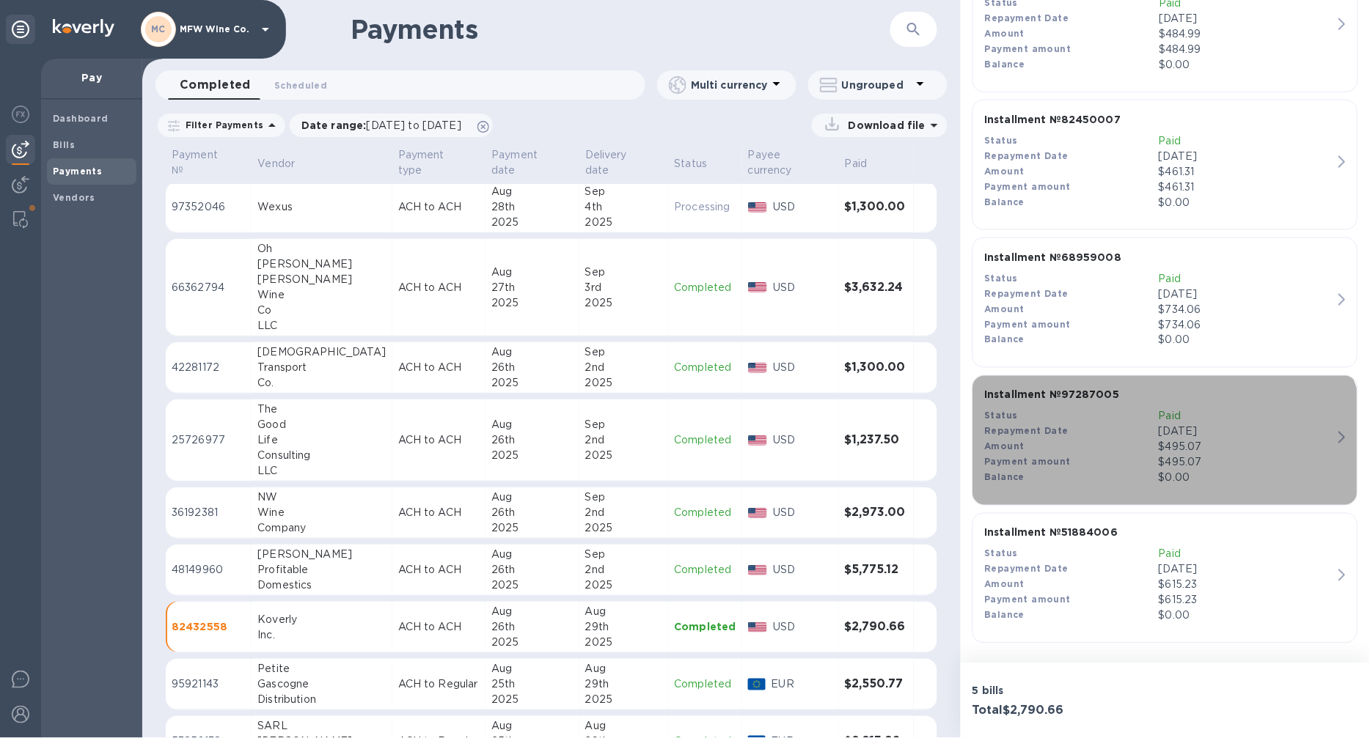
click at [1139, 464] on div "Payment amount" at bounding box center [1072, 462] width 174 height 15
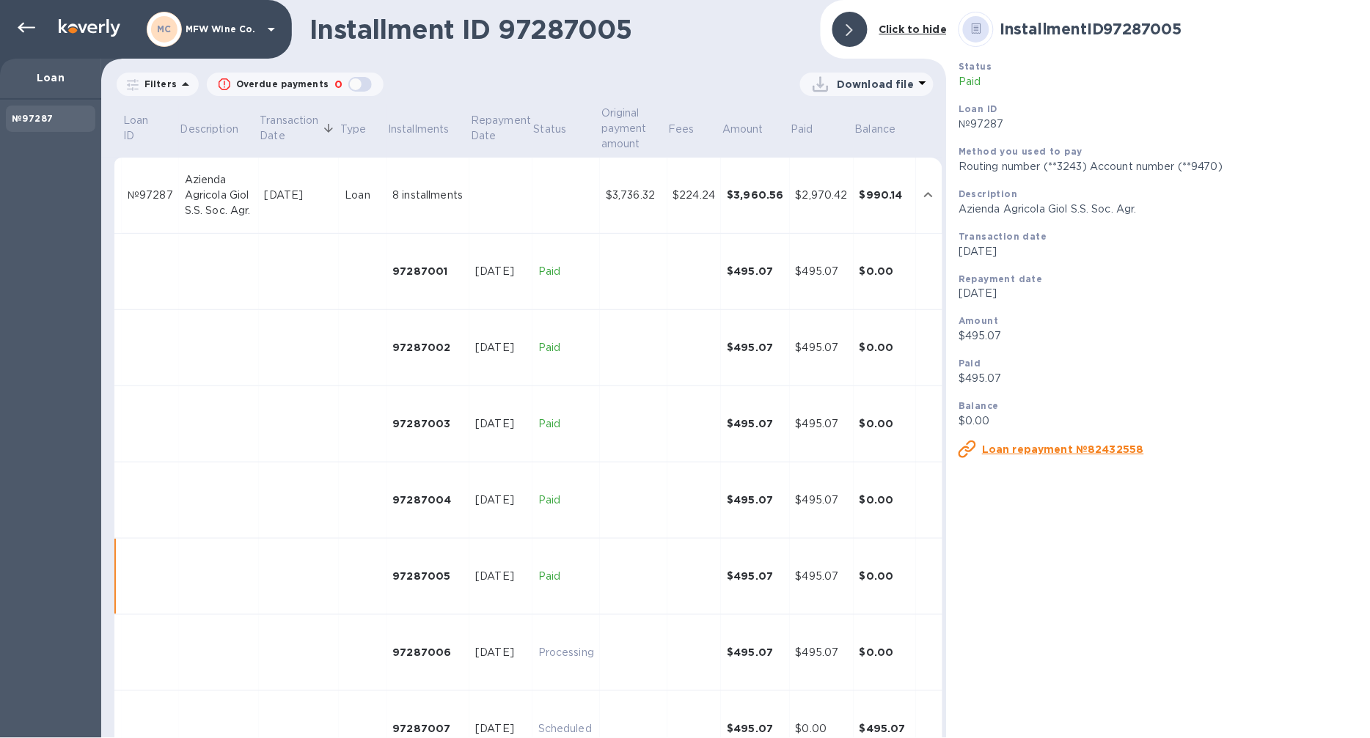
click at [1171, 301] on p "[DATE]" at bounding box center [1158, 293] width 400 height 15
click at [21, 28] on icon at bounding box center [27, 28] width 18 height 18
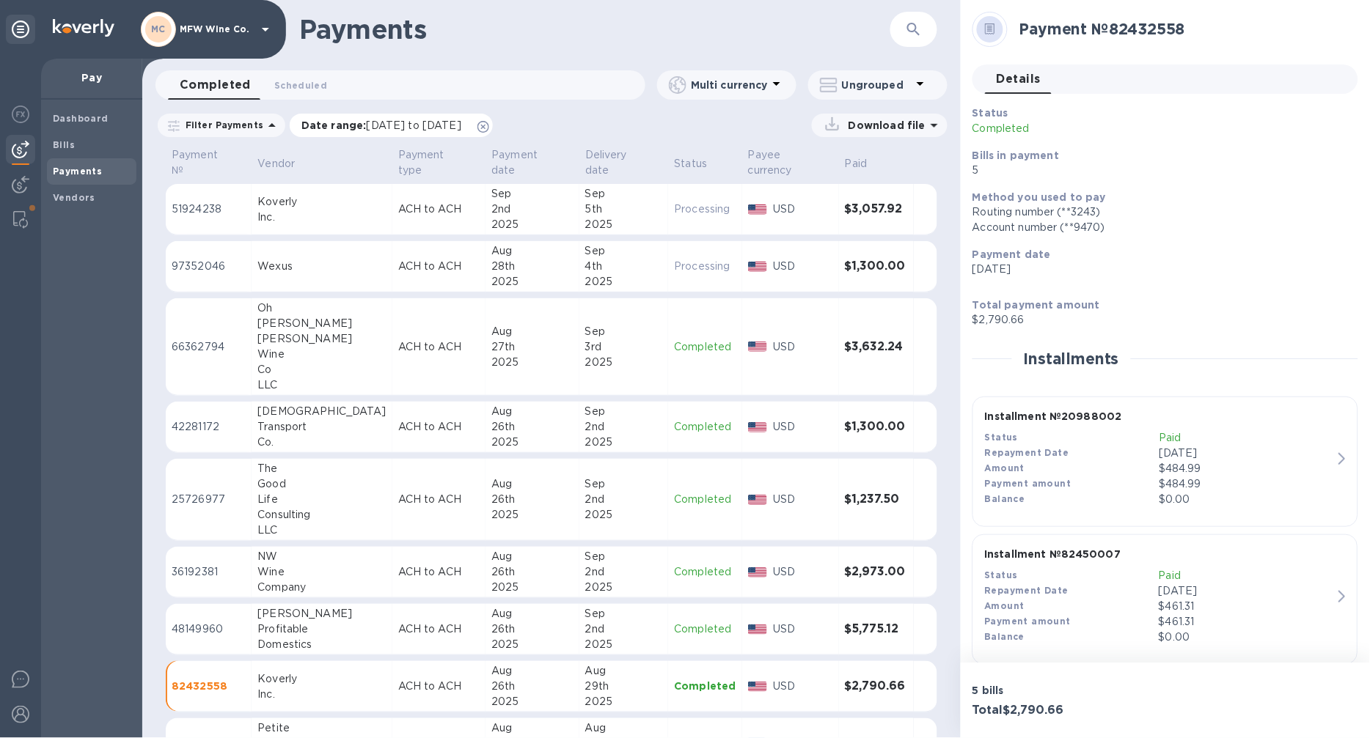
click at [401, 128] on span "[DATE] to [DATE]" at bounding box center [414, 126] width 95 height 12
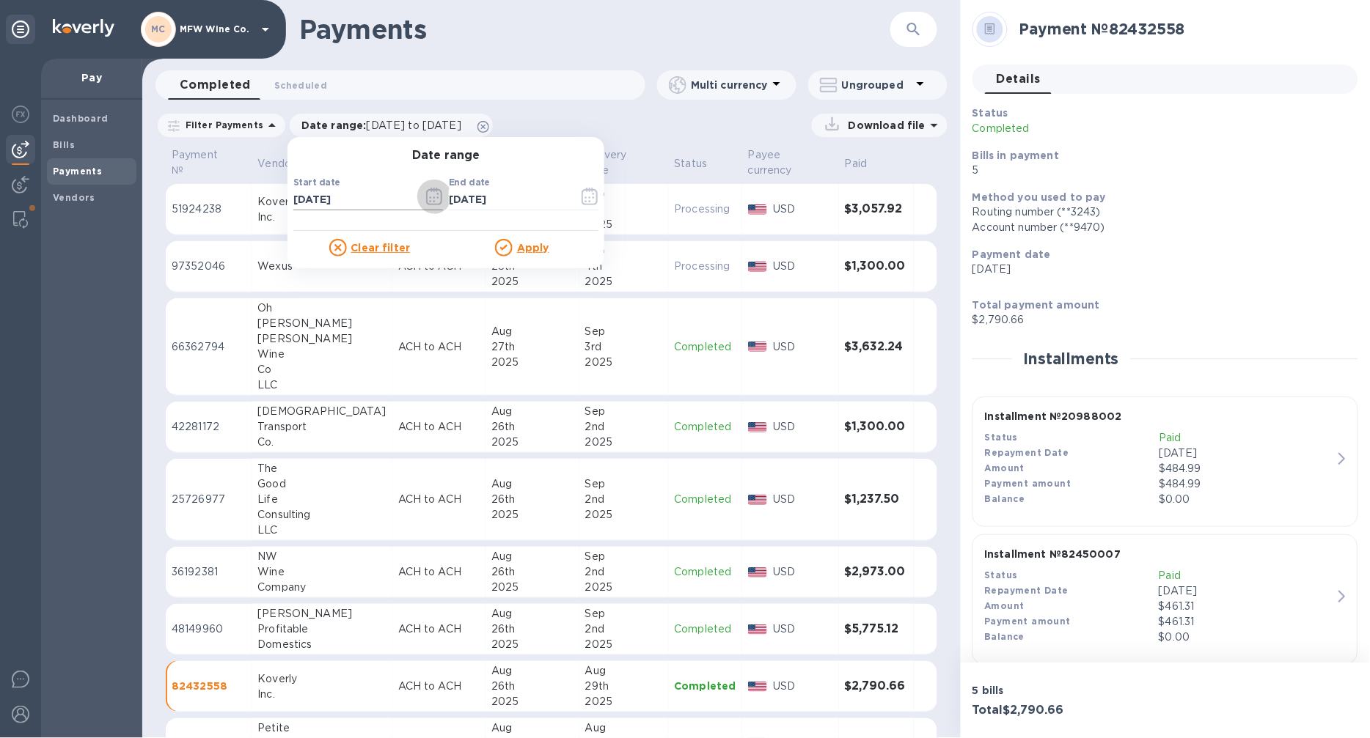
click at [426, 196] on icon "button" at bounding box center [434, 197] width 17 height 18
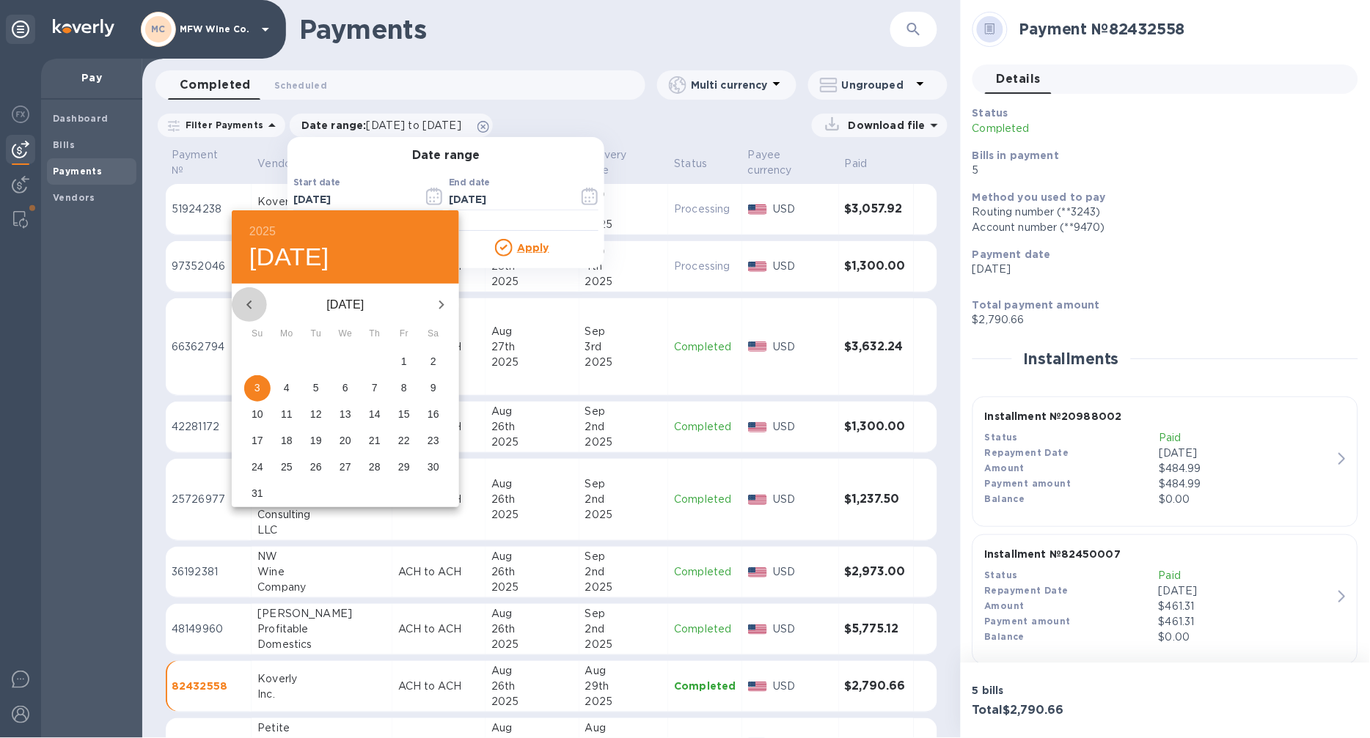
click at [253, 304] on icon "button" at bounding box center [249, 305] width 18 height 18
click at [320, 359] on span "1" at bounding box center [316, 361] width 26 height 15
type input "[DATE]"
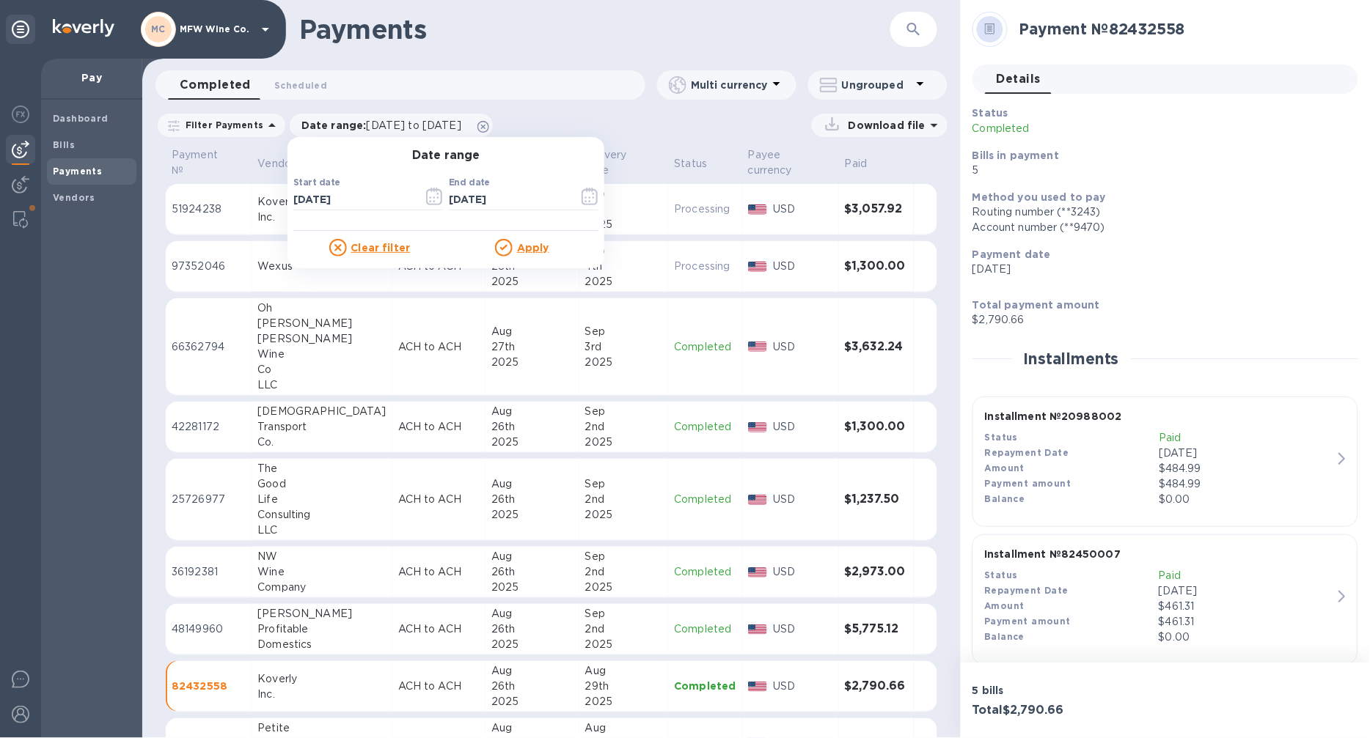
click at [532, 249] on u "Apply" at bounding box center [533, 248] width 32 height 12
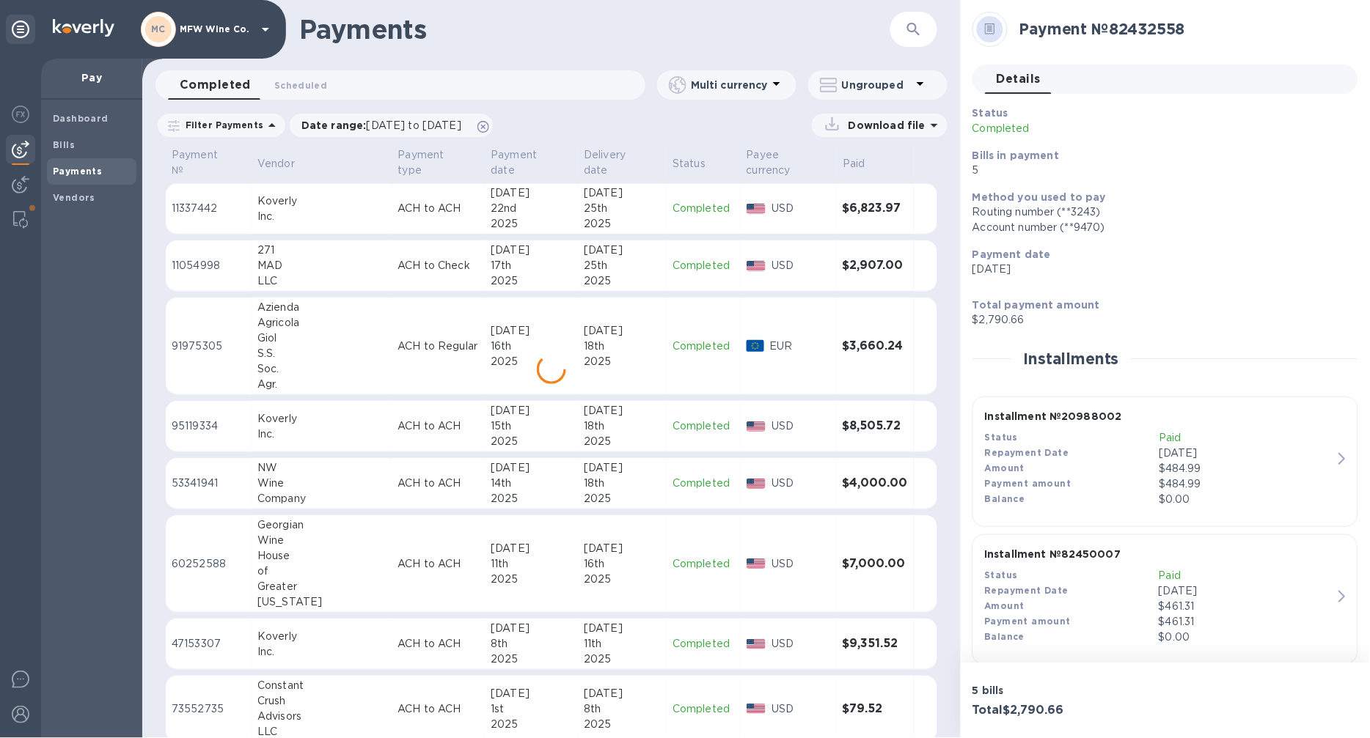
scroll to position [2181, 0]
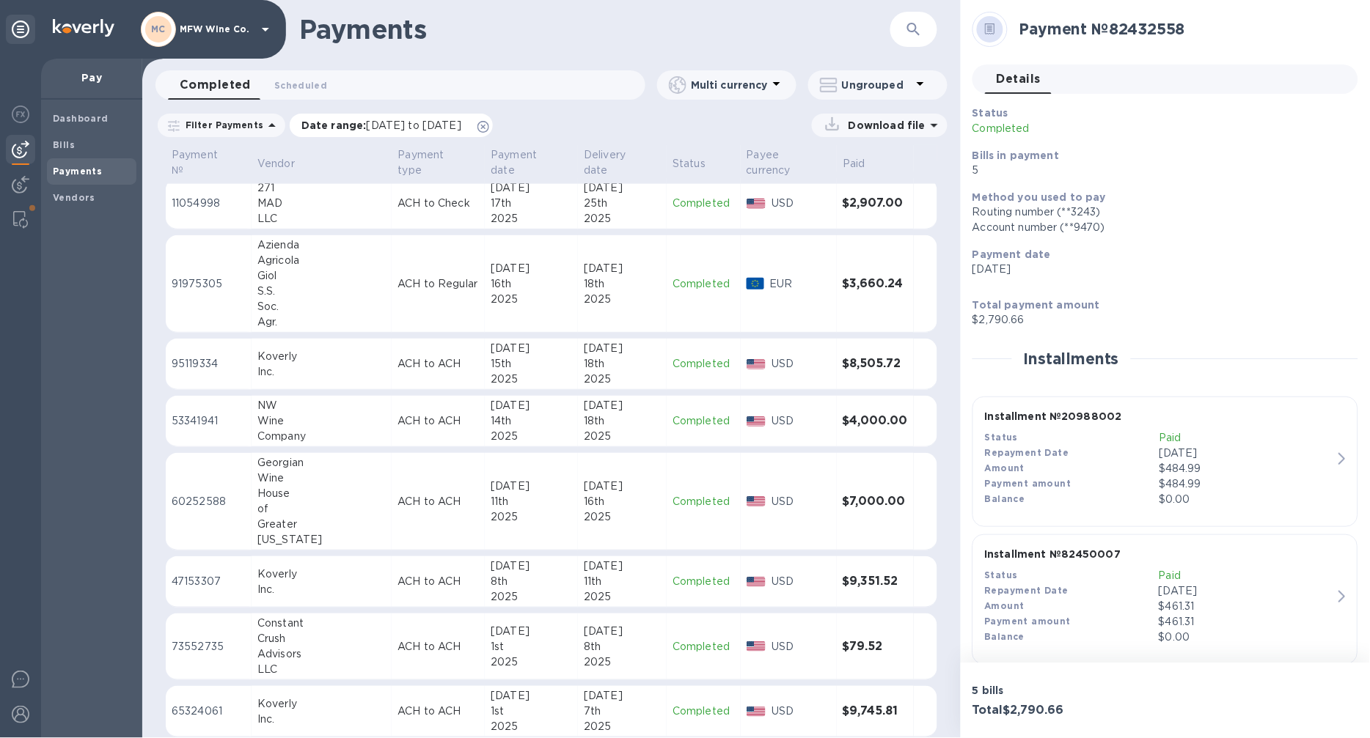
click at [400, 127] on span "[DATE] to [DATE]" at bounding box center [414, 126] width 95 height 12
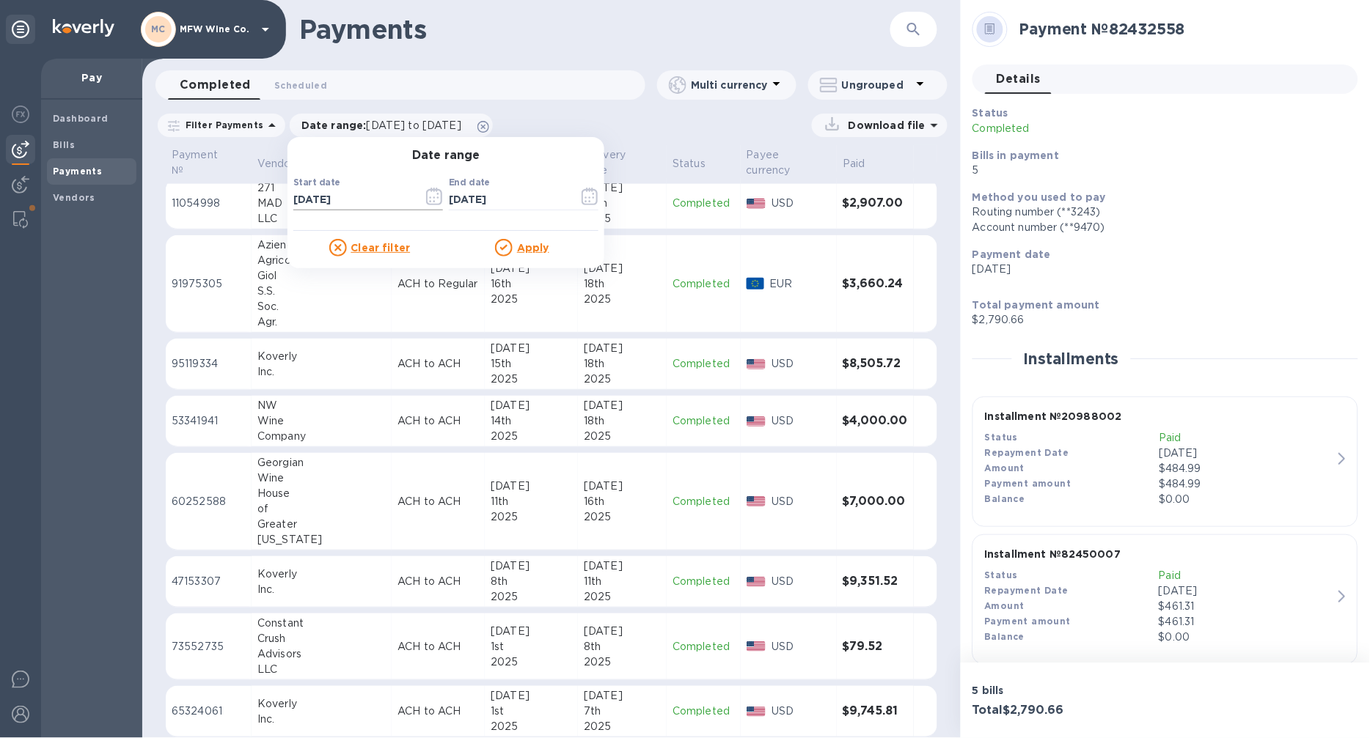
click at [427, 196] on icon "button" at bounding box center [434, 197] width 17 height 18
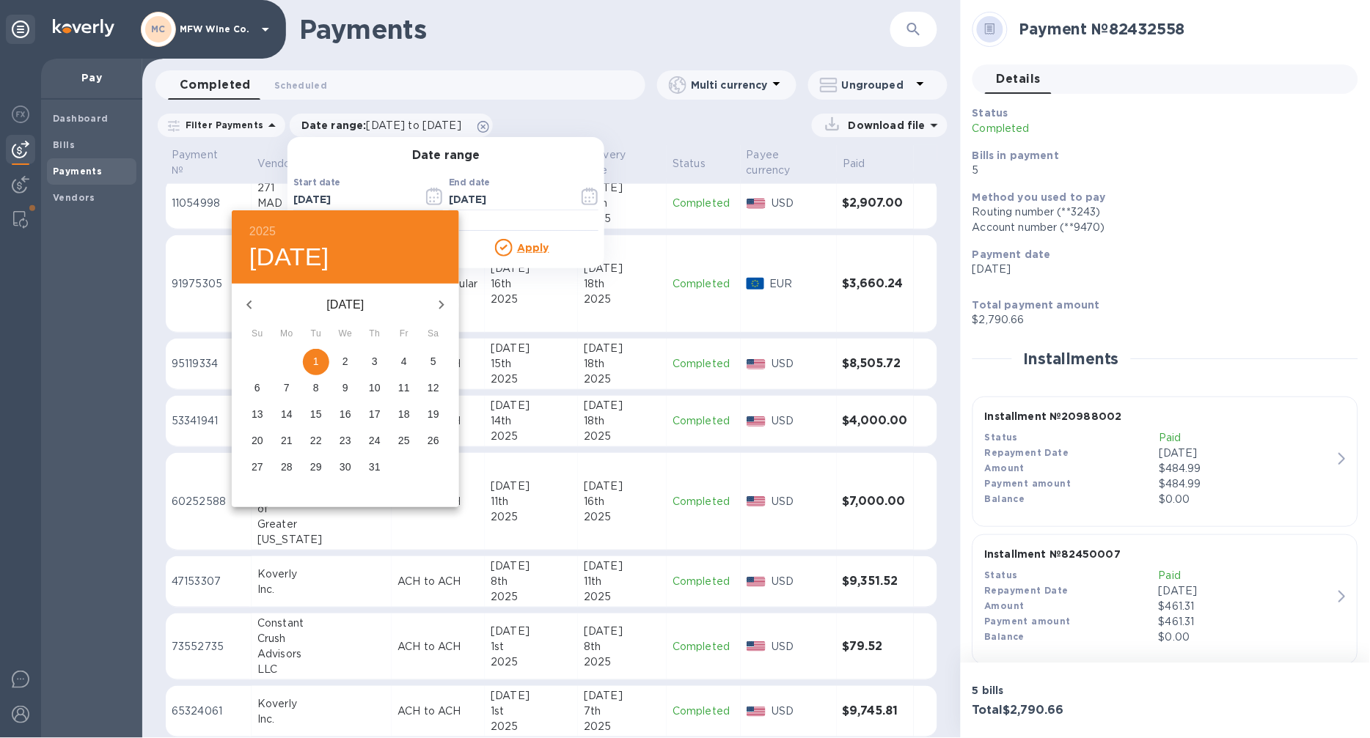
click at [254, 302] on icon "button" at bounding box center [249, 305] width 18 height 18
click at [261, 359] on span "1" at bounding box center [257, 361] width 26 height 15
type input "[DATE]"
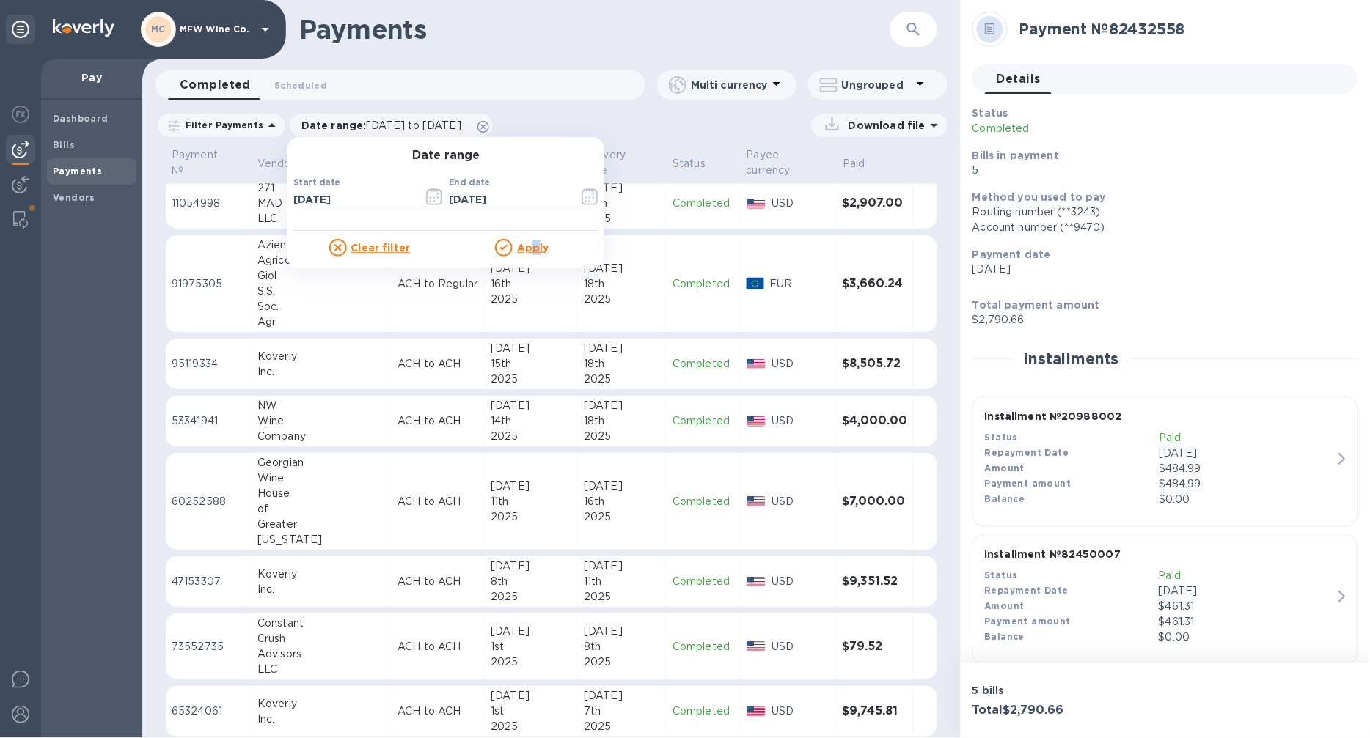
click at [529, 244] on u "Apply" at bounding box center [533, 248] width 32 height 12
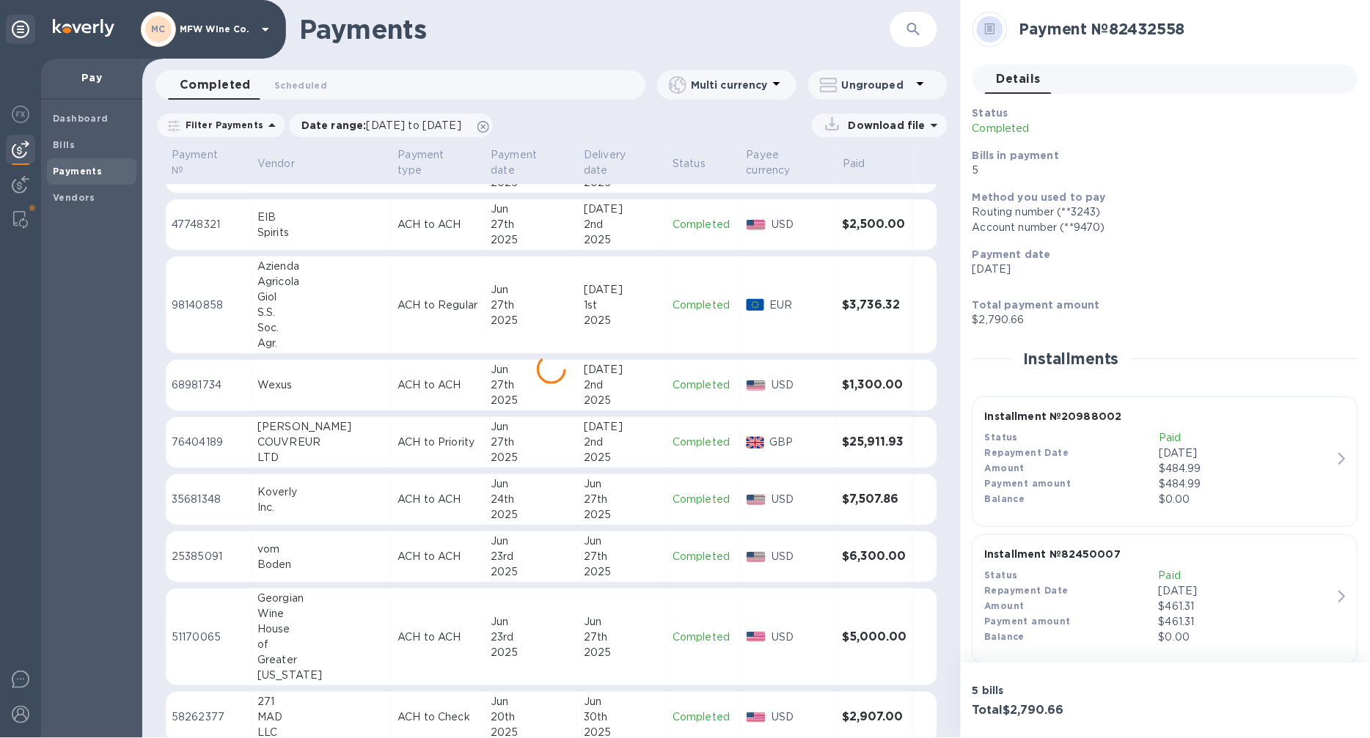
scroll to position [2731, 0]
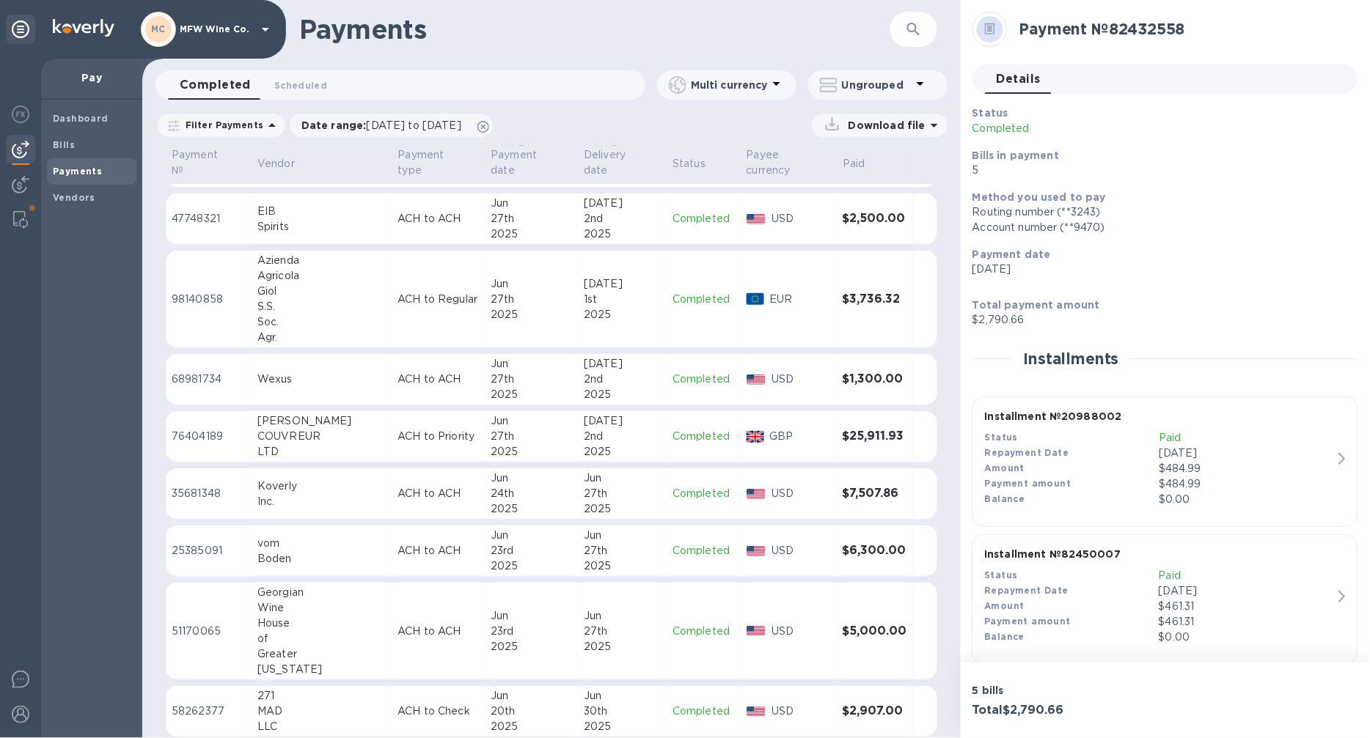
click at [411, 316] on td "ACH to Regular" at bounding box center [438, 300] width 93 height 98
